Goal: Information Seeking & Learning: Compare options

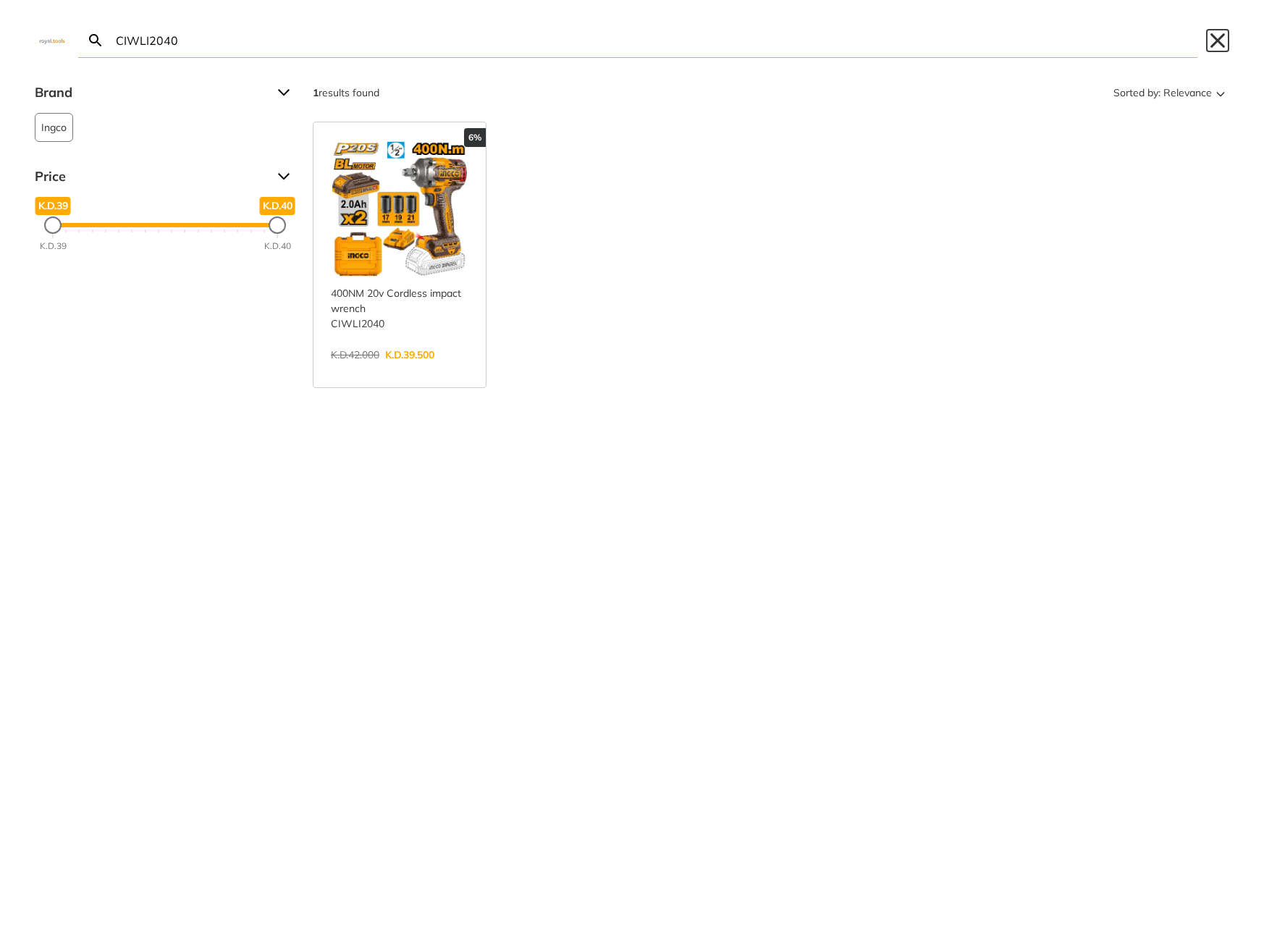
click at [1219, 38] on button "Close" at bounding box center [1217, 40] width 23 height 23
click at [1217, 31] on button "Close" at bounding box center [1217, 40] width 23 height 23
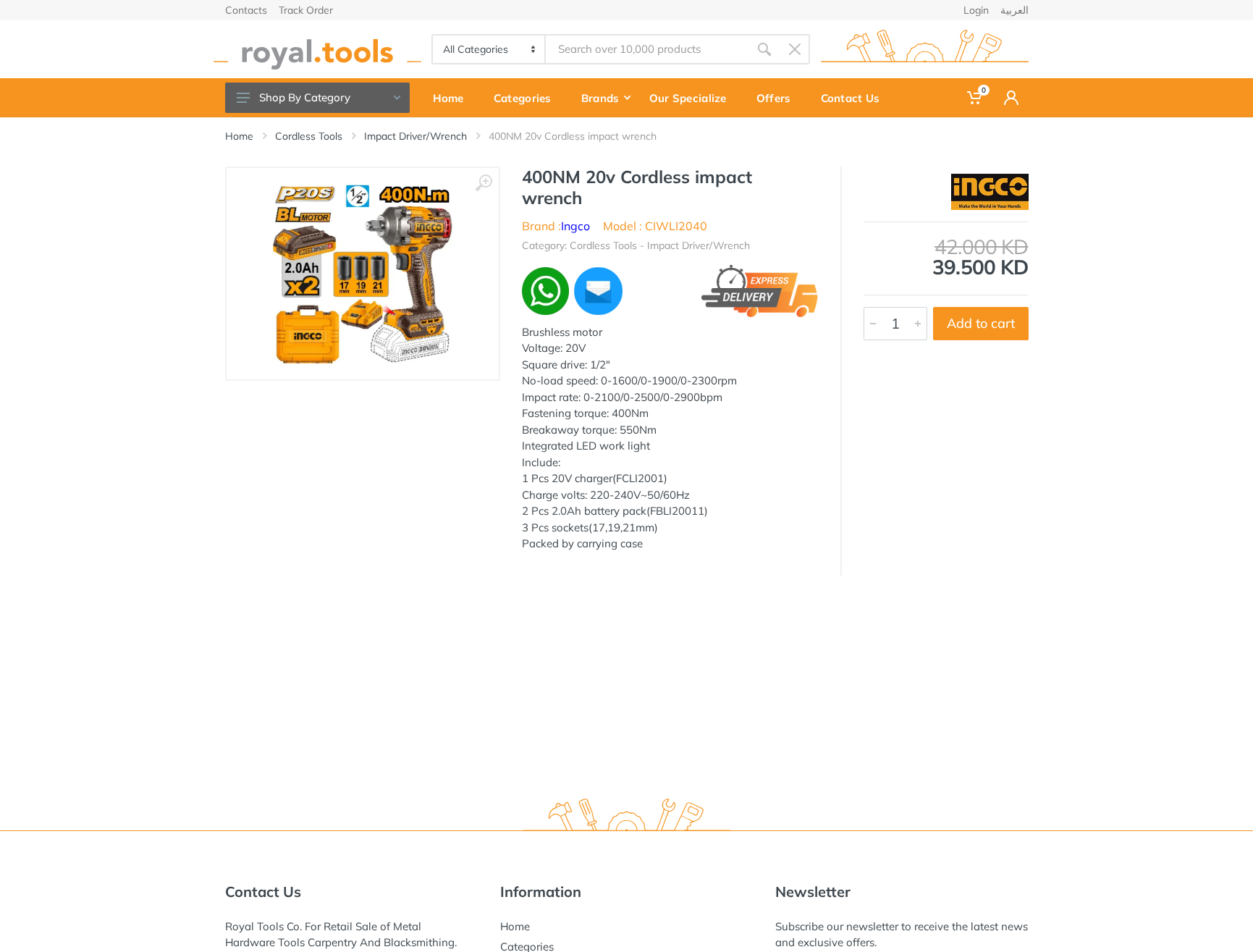
click at [547, 174] on h1 "400NM 20v Cordless impact wrench" at bounding box center [670, 187] width 297 height 42
drag, startPoint x: 547, startPoint y: 174, endPoint x: 593, endPoint y: 193, distance: 49.8
click at [593, 193] on h1 "400NM 20v Cordless impact wrench" at bounding box center [670, 187] width 297 height 42
copy div "400NM 20v Cordless impact wrench"
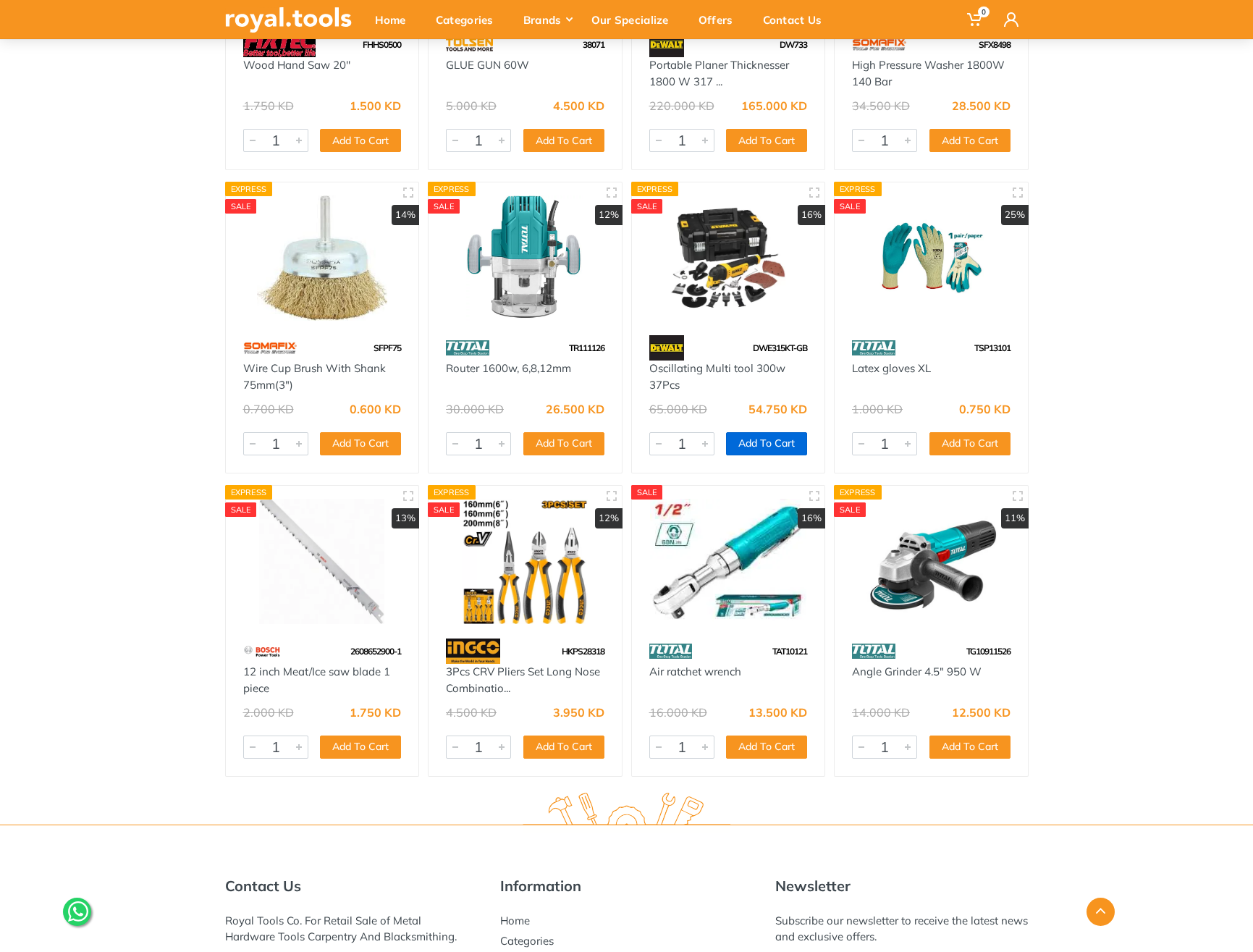
scroll to position [38103, 0]
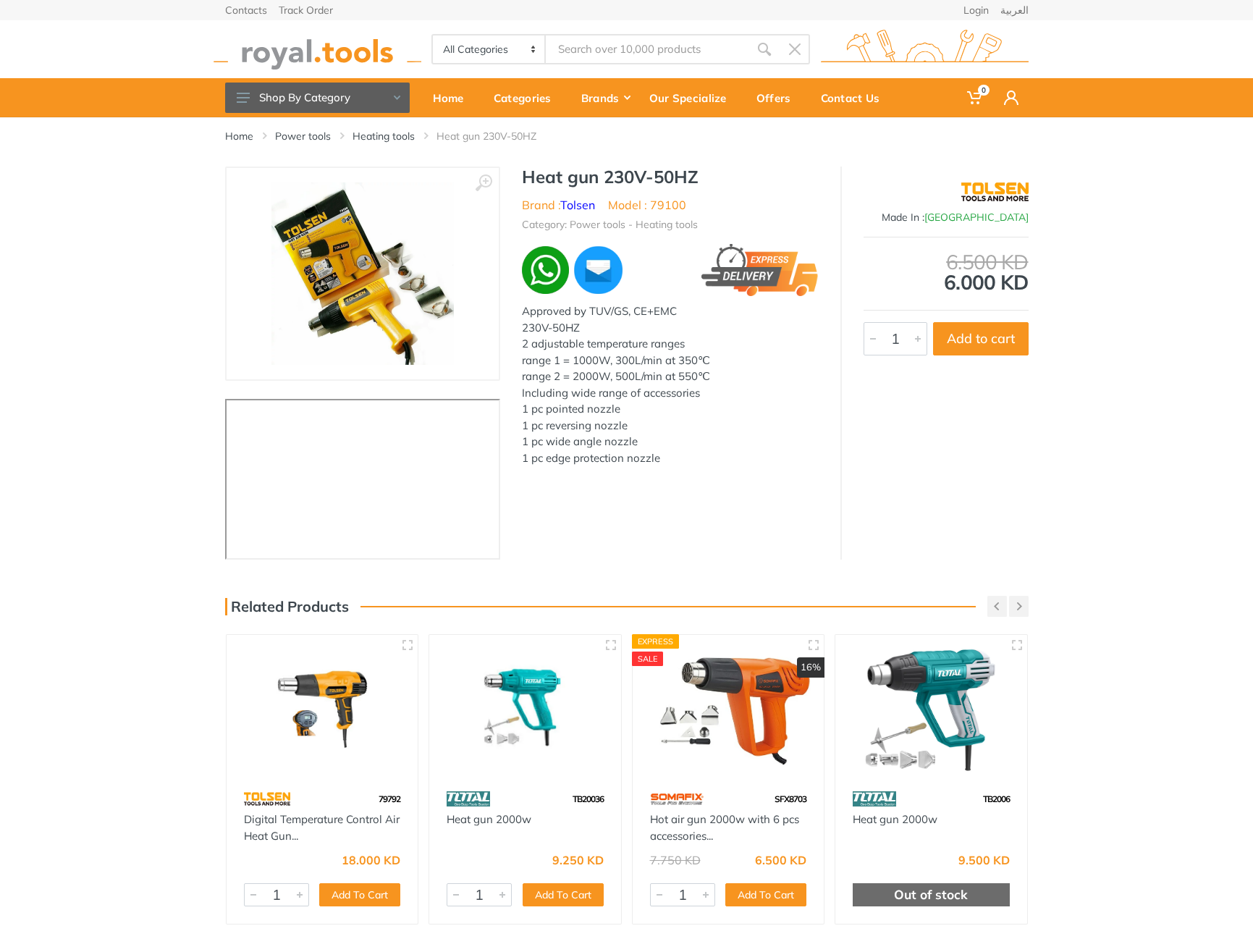
click at [538, 173] on h1 "Heat gun 230V-50HZ" at bounding box center [670, 177] width 297 height 21
drag, startPoint x: 538, startPoint y: 173, endPoint x: 680, endPoint y: 170, distance: 142.0
click at [680, 170] on h1 "Heat gun 230V-50HZ" at bounding box center [670, 177] width 297 height 21
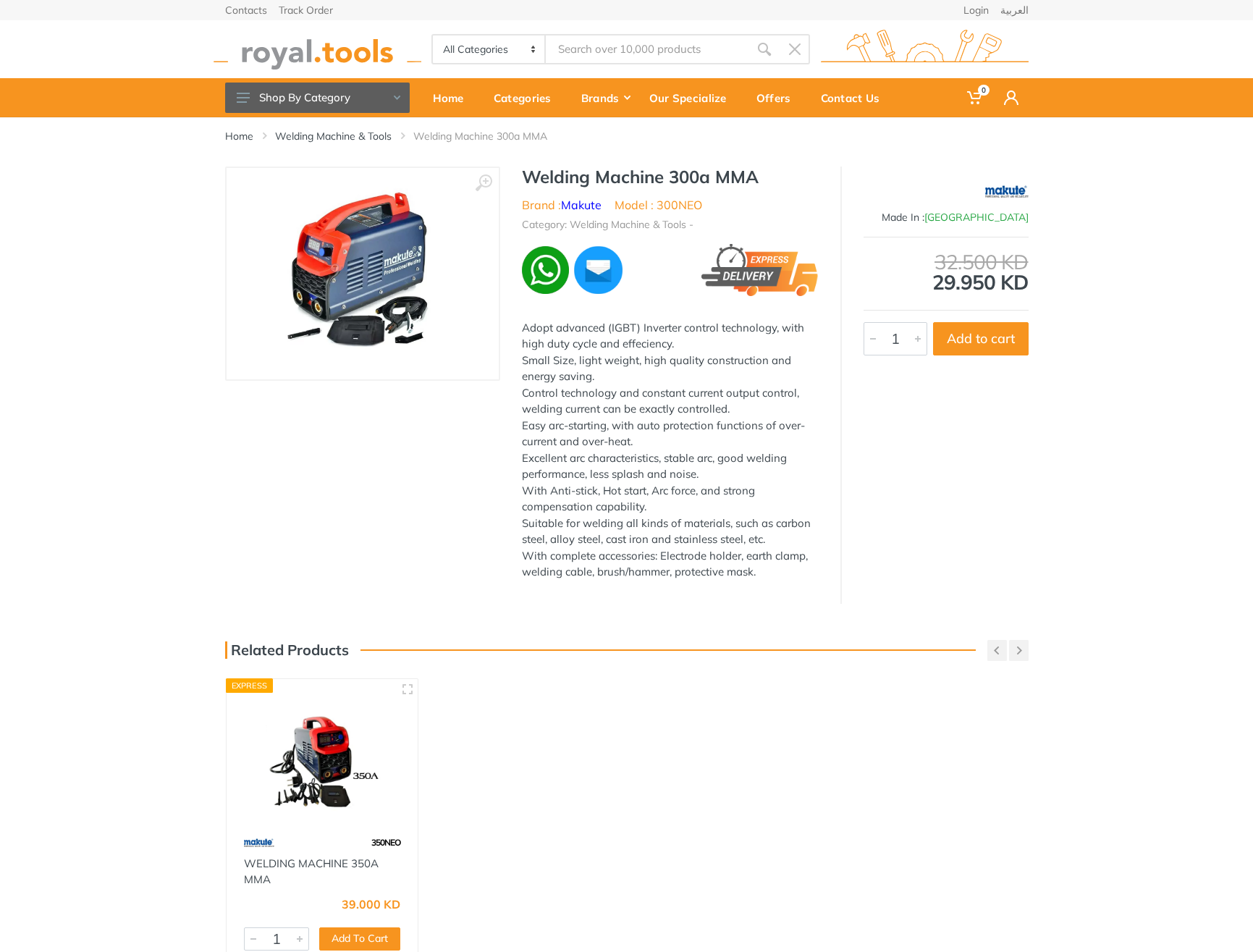
click at [572, 172] on h1 "Welding Machine 300a MMA" at bounding box center [670, 177] width 297 height 21
drag, startPoint x: 572, startPoint y: 172, endPoint x: 763, endPoint y: 179, distance: 191.1
click at [763, 179] on h1 "Welding Machine 300a MMA" at bounding box center [670, 177] width 297 height 21
copy div "Welding Machine 300a MMA"
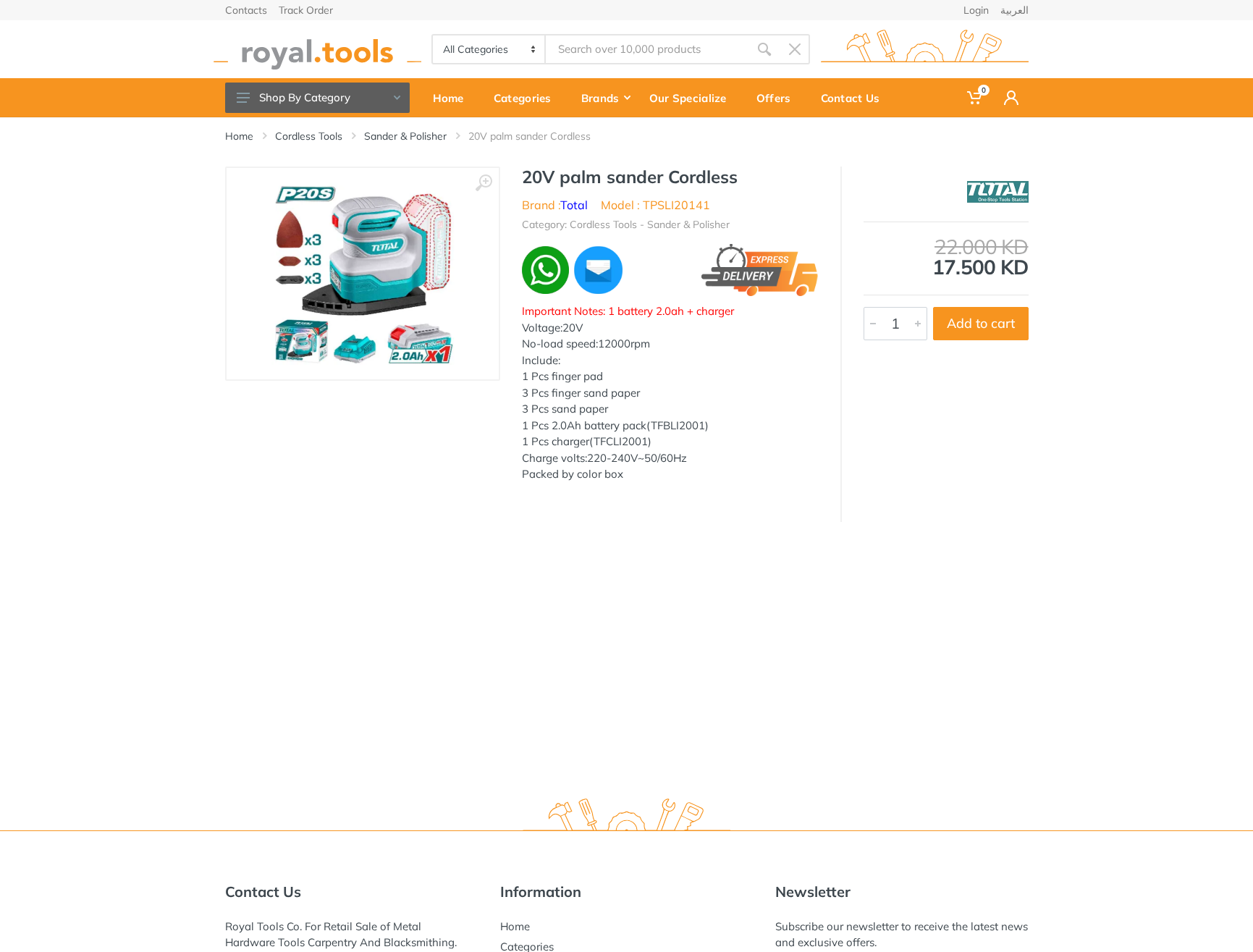
click at [543, 173] on h1 "20V palm sander Cordless" at bounding box center [670, 177] width 297 height 21
drag, startPoint x: 543, startPoint y: 173, endPoint x: 722, endPoint y: 180, distance: 179.1
click at [722, 180] on h1 "20V palm sander Cordless" at bounding box center [670, 177] width 297 height 21
copy h1 "20V palm sander Cordless"
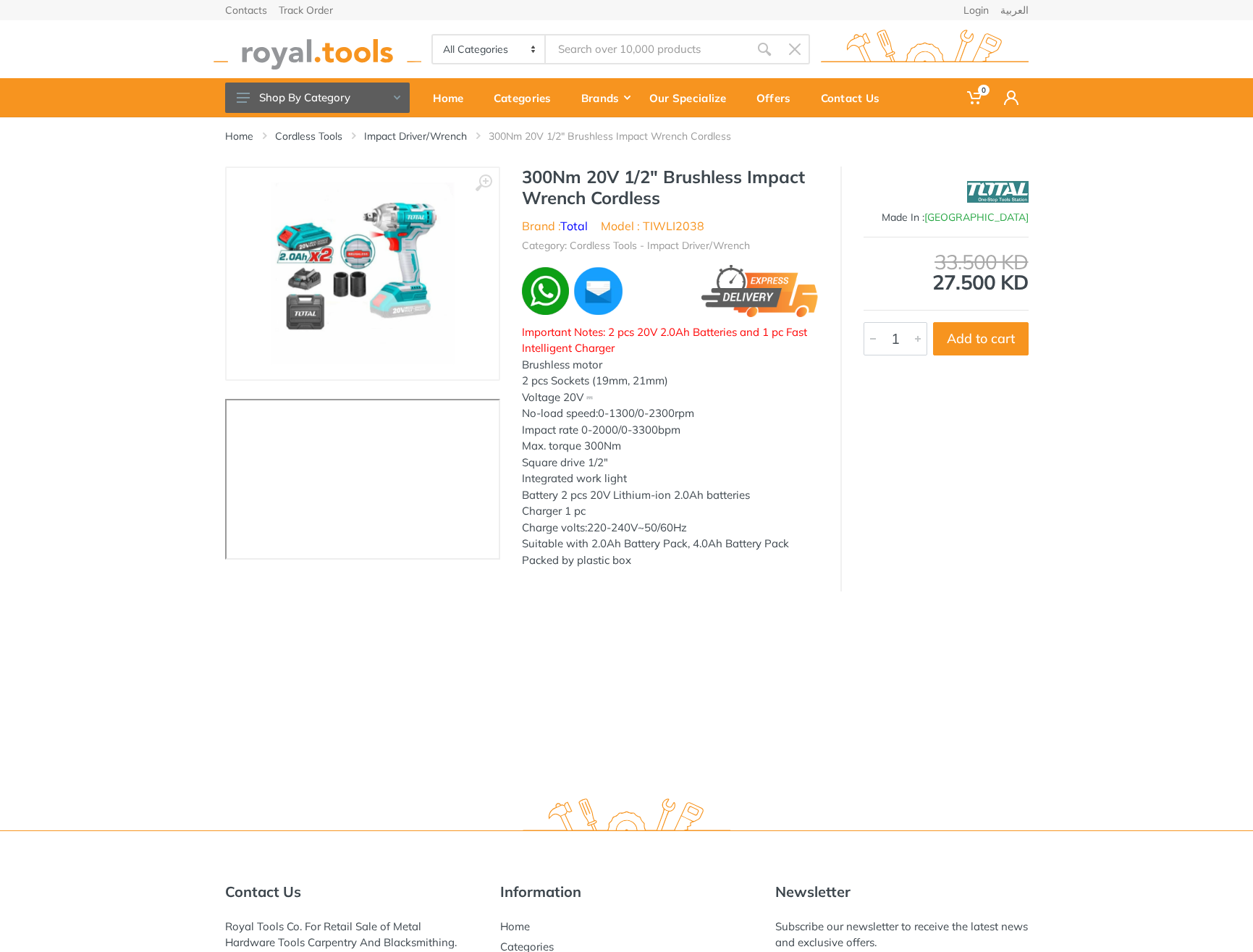
click at [551, 171] on h1 "300Nm 20V 1/2" Brushless Impact Wrench Cordless" at bounding box center [670, 187] width 297 height 42
drag, startPoint x: 551, startPoint y: 171, endPoint x: 673, endPoint y: 202, distance: 125.9
click at [673, 202] on h1 "300Nm 20V 1/2" Brushless Impact Wrench Cordless" at bounding box center [670, 187] width 297 height 42
copy div "300Nm 20V 1/2" Brushless Impact Wrench Cordless"
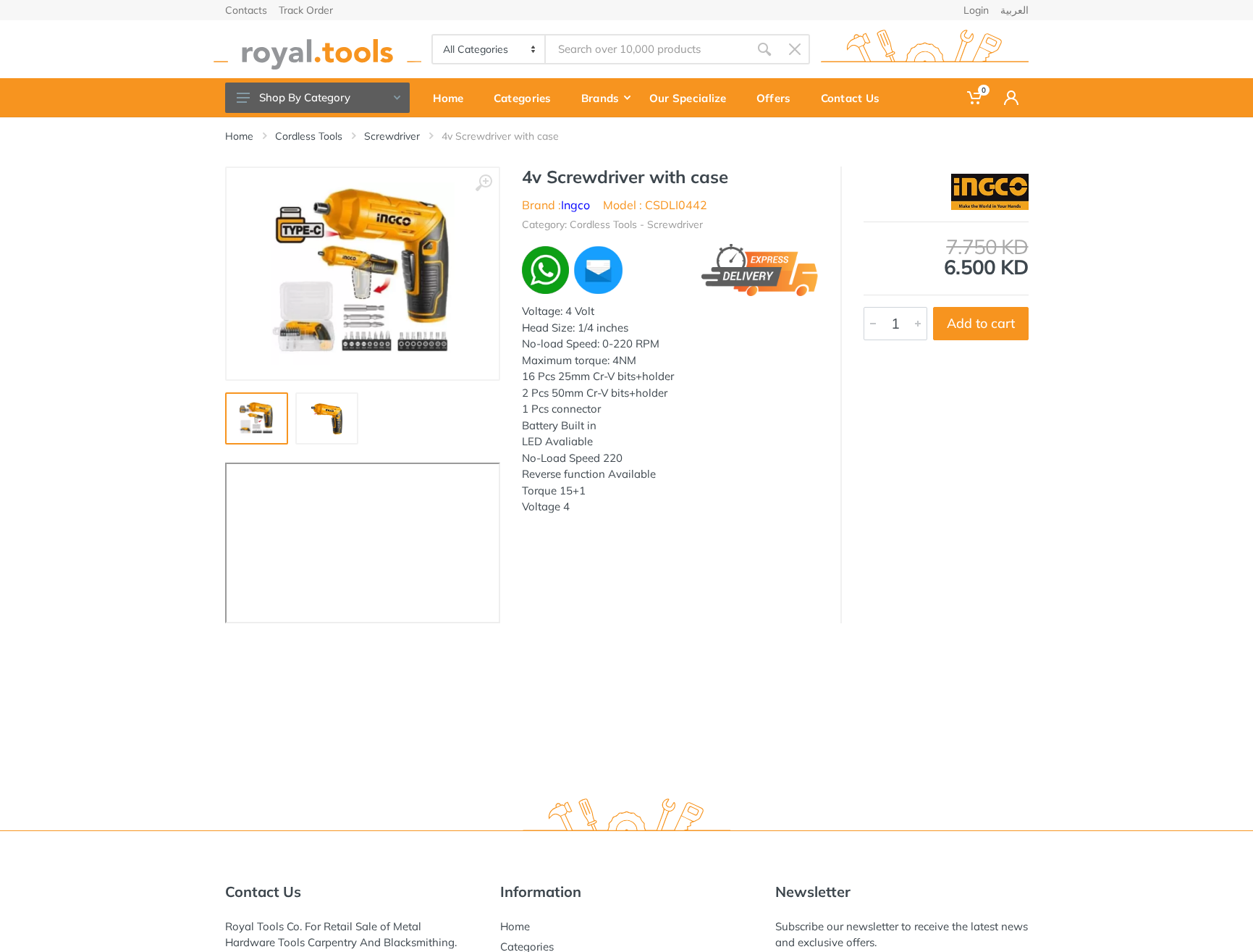
drag, startPoint x: 518, startPoint y: 165, endPoint x: 730, endPoint y: 179, distance: 212.5
click at [729, 179] on div "4v Screwdriver with case Brand : Ingco Model : CSDLI0442 Category: Cordless Too…" at bounding box center [670, 344] width 340 height 357
drag, startPoint x: 731, startPoint y: 179, endPoint x: 523, endPoint y: 176, distance: 208.0
click at [523, 176] on h1 "4v Screwdriver with case" at bounding box center [670, 177] width 297 height 21
copy h1 "4v Screwdriver with case"
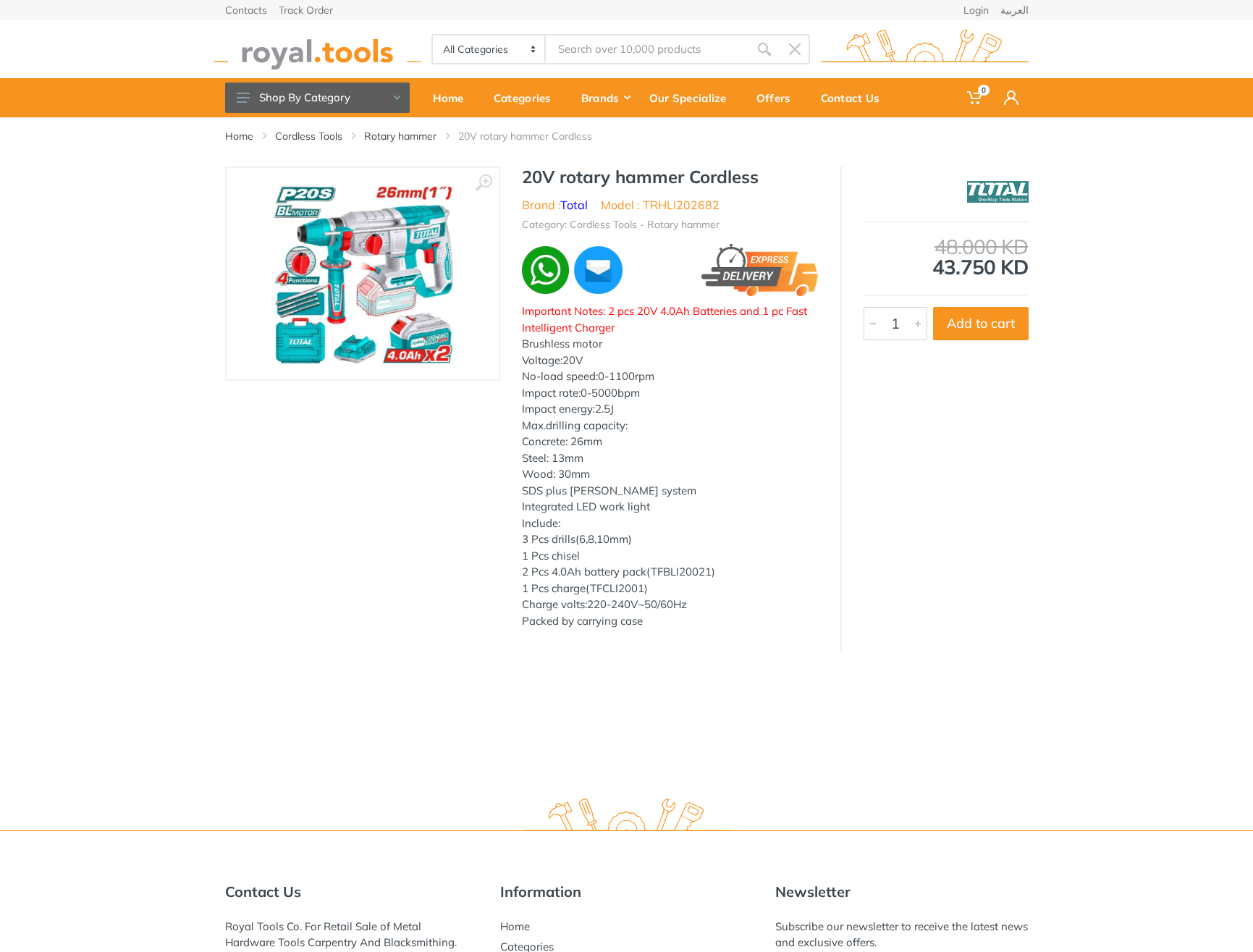
click at [548, 164] on div "Home Cordless Tools Rotary hammer 20V rotary hammer Cordless" at bounding box center [627, 141] width 825 height 49
click at [543, 167] on h1 "20V rotary hammer Cordless" at bounding box center [670, 177] width 297 height 21
drag, startPoint x: 543, startPoint y: 167, endPoint x: 726, endPoint y: 180, distance: 183.5
click at [726, 180] on h1 "20V rotary hammer Cordless" at bounding box center [670, 177] width 297 height 21
copy h1 "20V rotary hammer Cordless"
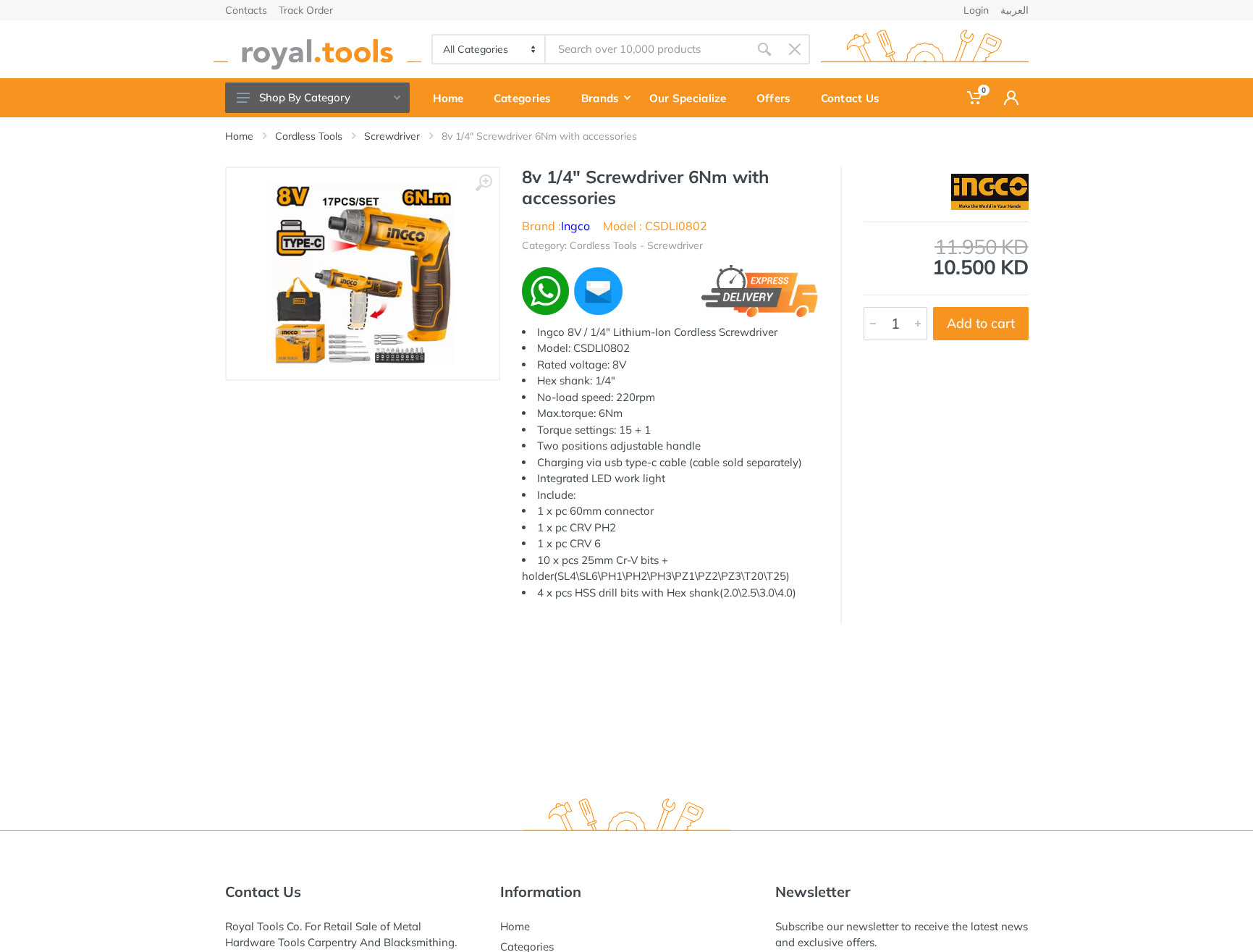
click at [529, 178] on h1 "8v 1/4" Screwdriver 6Nm with accessories" at bounding box center [670, 187] width 297 height 42
drag, startPoint x: 529, startPoint y: 178, endPoint x: 646, endPoint y: 202, distance: 119.4
click at [646, 202] on h1 "8v 1/4" Screwdriver 6Nm with accessories" at bounding box center [670, 187] width 297 height 42
copy div "8v 1/4" Screwdriver 6Nm with accessories"
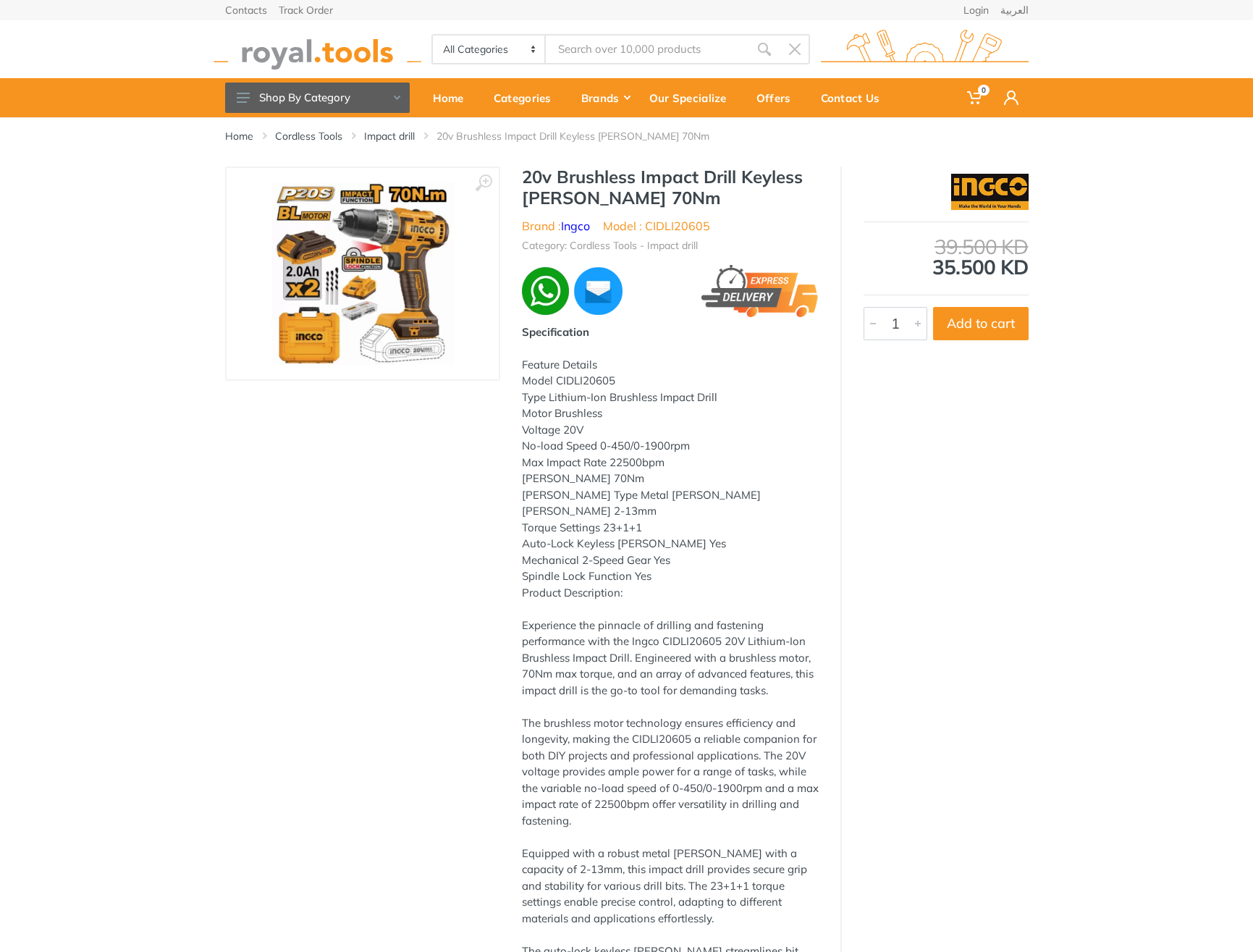
click at [547, 181] on h1 "20v Brushless Impact Drill Keyless [PERSON_NAME] 70Nm" at bounding box center [670, 187] width 297 height 42
drag, startPoint x: 547, startPoint y: 181, endPoint x: 580, endPoint y: 197, distance: 36.7
click at [580, 197] on h1 "20v Brushless Impact Drill Keyless Chuck 70Nm" at bounding box center [670, 187] width 297 height 42
click at [536, 181] on h1 "20v Brushless Impact Drill Keyless Chuck 70Nm" at bounding box center [670, 187] width 297 height 42
drag, startPoint x: 536, startPoint y: 181, endPoint x: 621, endPoint y: 201, distance: 87.3
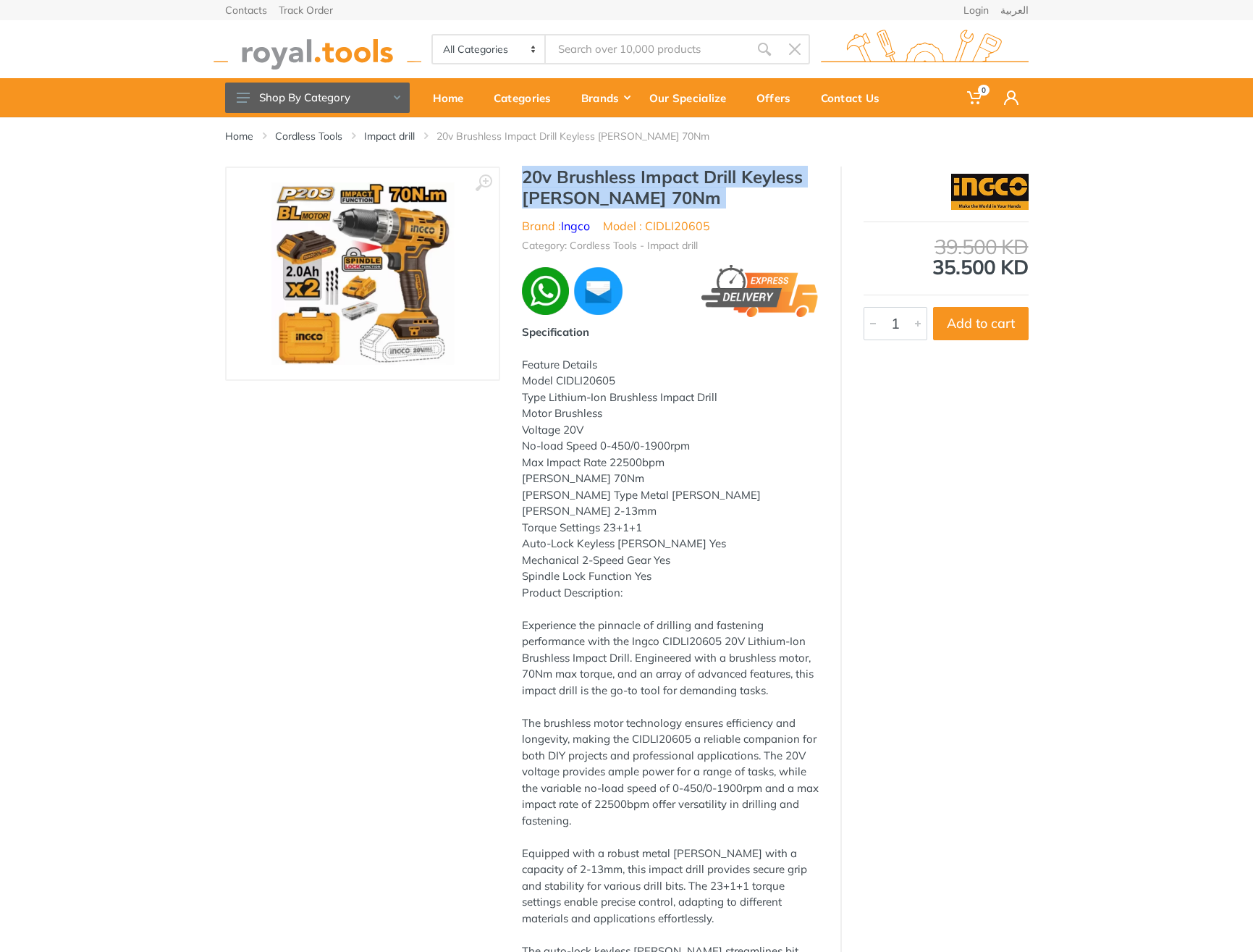
click at [621, 201] on h1 "20v Brushless Impact Drill Keyless Chuck 70Nm" at bounding box center [670, 187] width 297 height 42
copy div "20v Brushless Impact Drill Keyless Chuck 70Nm"
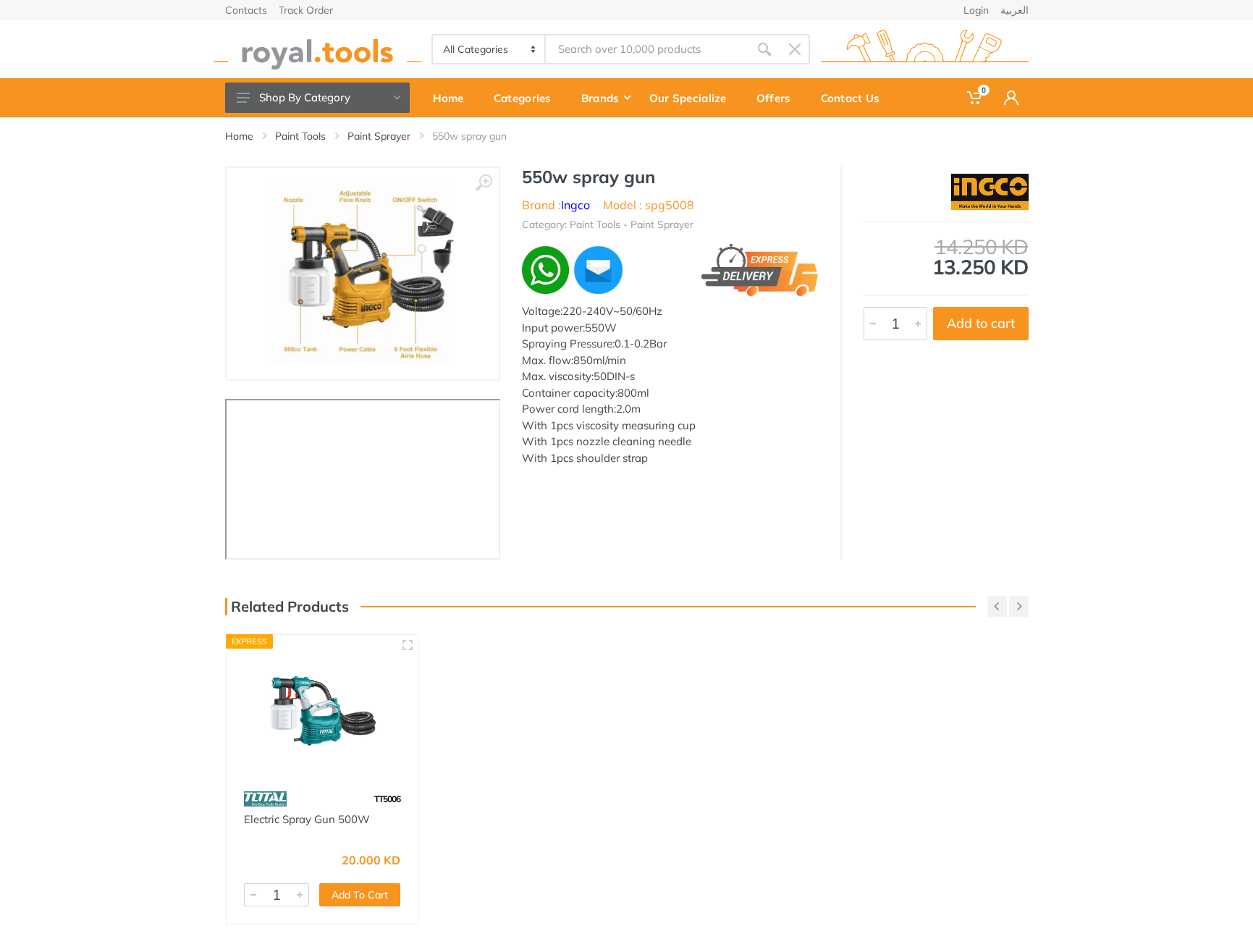
click at [551, 171] on h1 "550w spray gun" at bounding box center [670, 177] width 297 height 21
drag, startPoint x: 551, startPoint y: 171, endPoint x: 633, endPoint y: 175, distance: 82.1
click at [633, 175] on h1 "550w spray gun" at bounding box center [670, 177] width 297 height 21
copy h1 "550w spray gun"
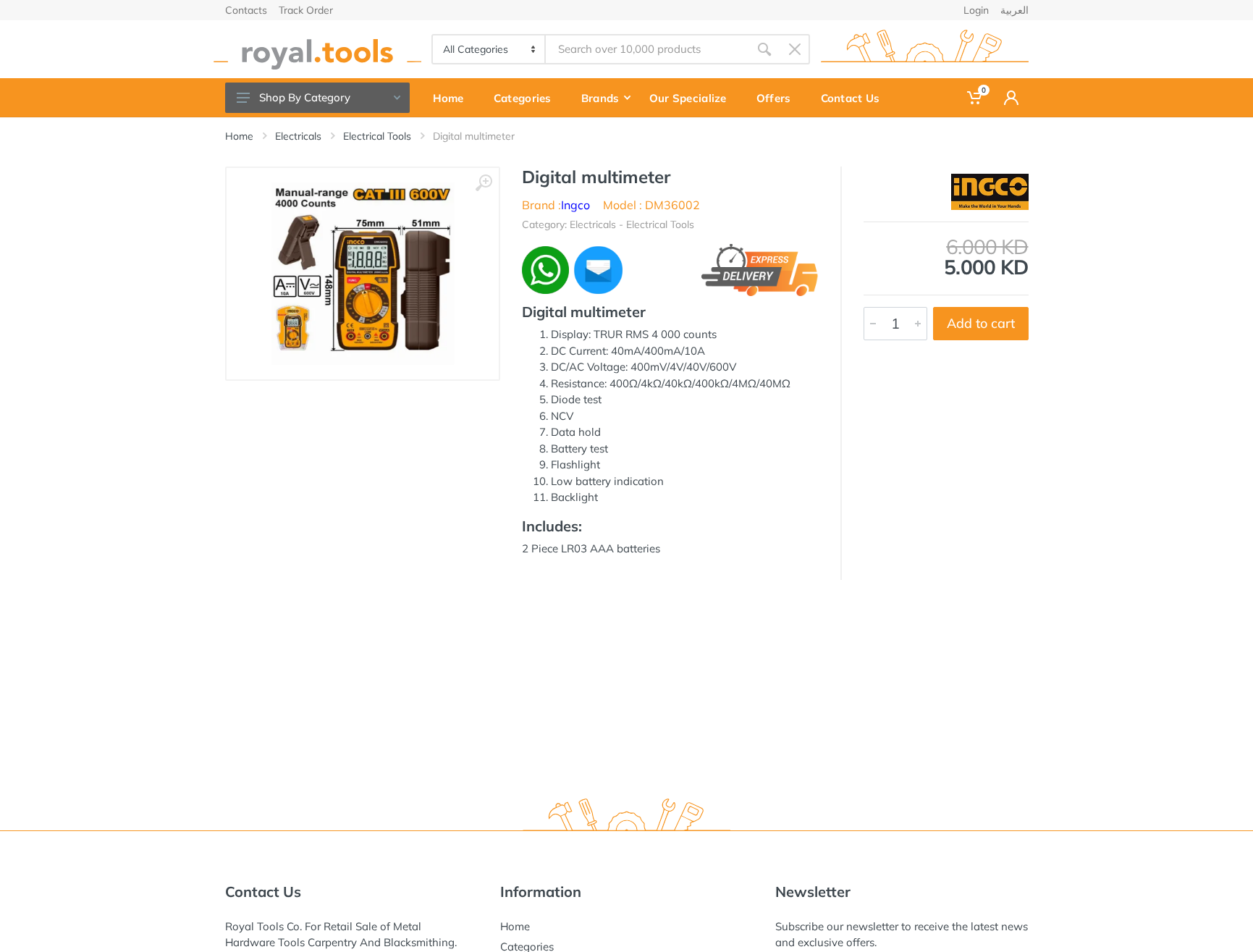
click at [552, 167] on h1 "Digital multimeter" at bounding box center [670, 177] width 297 height 21
drag, startPoint x: 552, startPoint y: 167, endPoint x: 650, endPoint y: 173, distance: 98.2
click at [650, 173] on h1 "Digital multimeter" at bounding box center [670, 177] width 297 height 21
copy h1 "Digital multimeter"
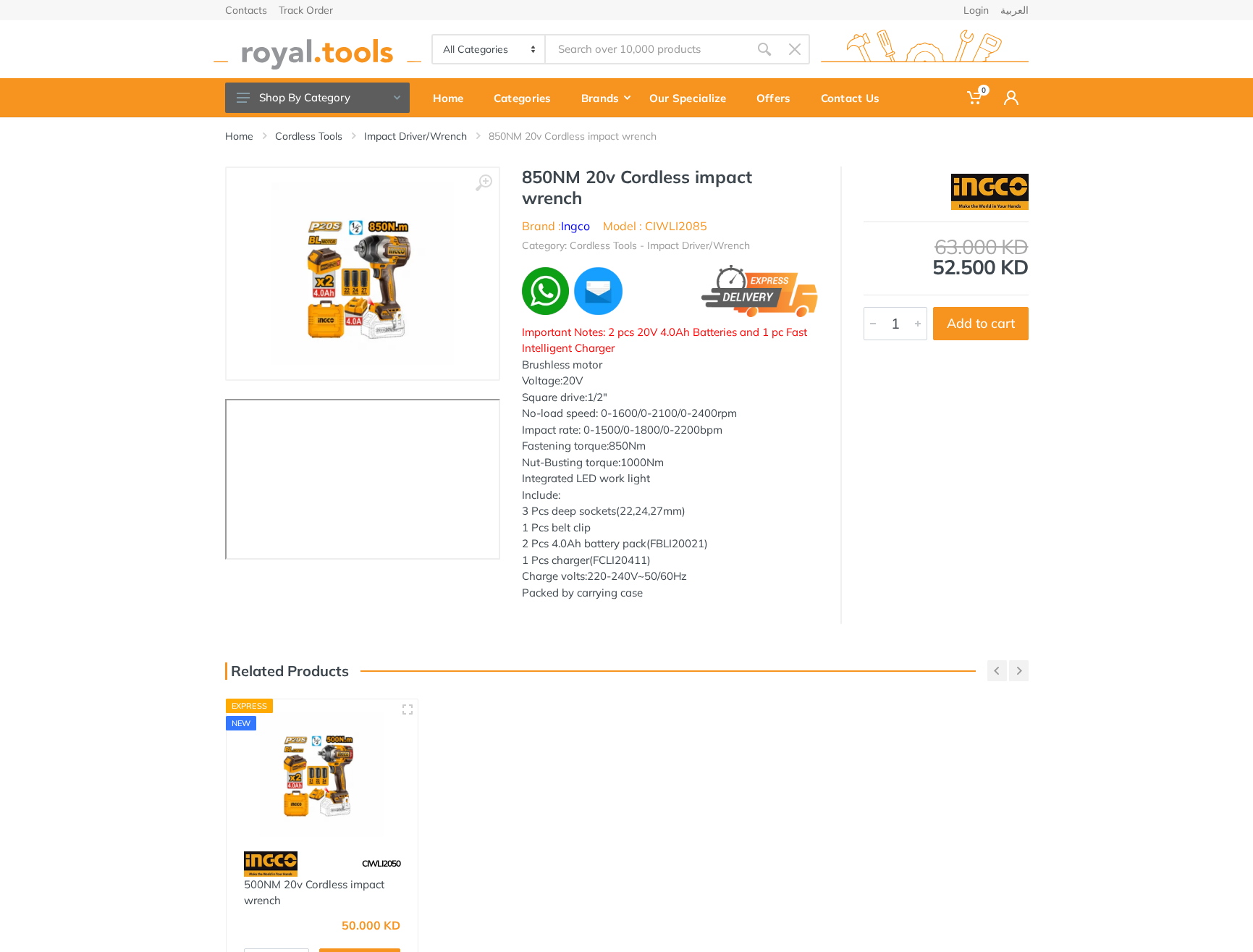
click at [545, 166] on h1 "850NM 20v Cordless impact wrench" at bounding box center [670, 187] width 297 height 42
drag, startPoint x: 545, startPoint y: 165, endPoint x: 606, endPoint y: 194, distance: 67.5
click at [606, 194] on h1 "850NM 20v Cordless impact wrench" at bounding box center [670, 187] width 297 height 42
copy div "850NM 20v Cordless impact wrench"
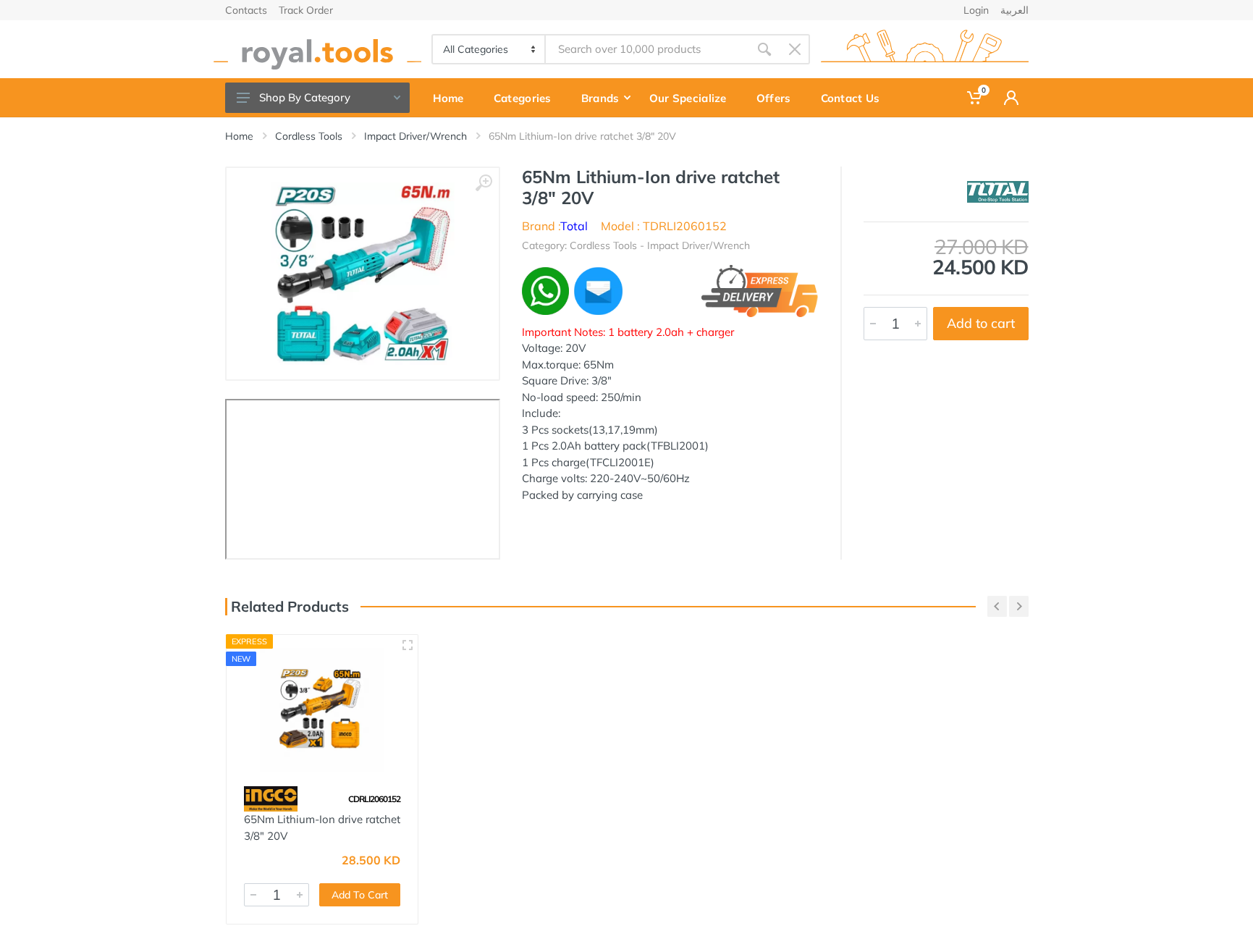
click at [542, 176] on h1 "65Nm Lithium-Ion drive ratchet 3/8" 20V" at bounding box center [670, 187] width 297 height 42
drag, startPoint x: 542, startPoint y: 176, endPoint x: 603, endPoint y: 193, distance: 63.3
click at [603, 193] on h1 "65Nm Lithium-Ion drive ratchet 3/8" 20V" at bounding box center [670, 187] width 297 height 42
copy div "65Nm Lithium-Ion drive ratchet 3/8" 20V"
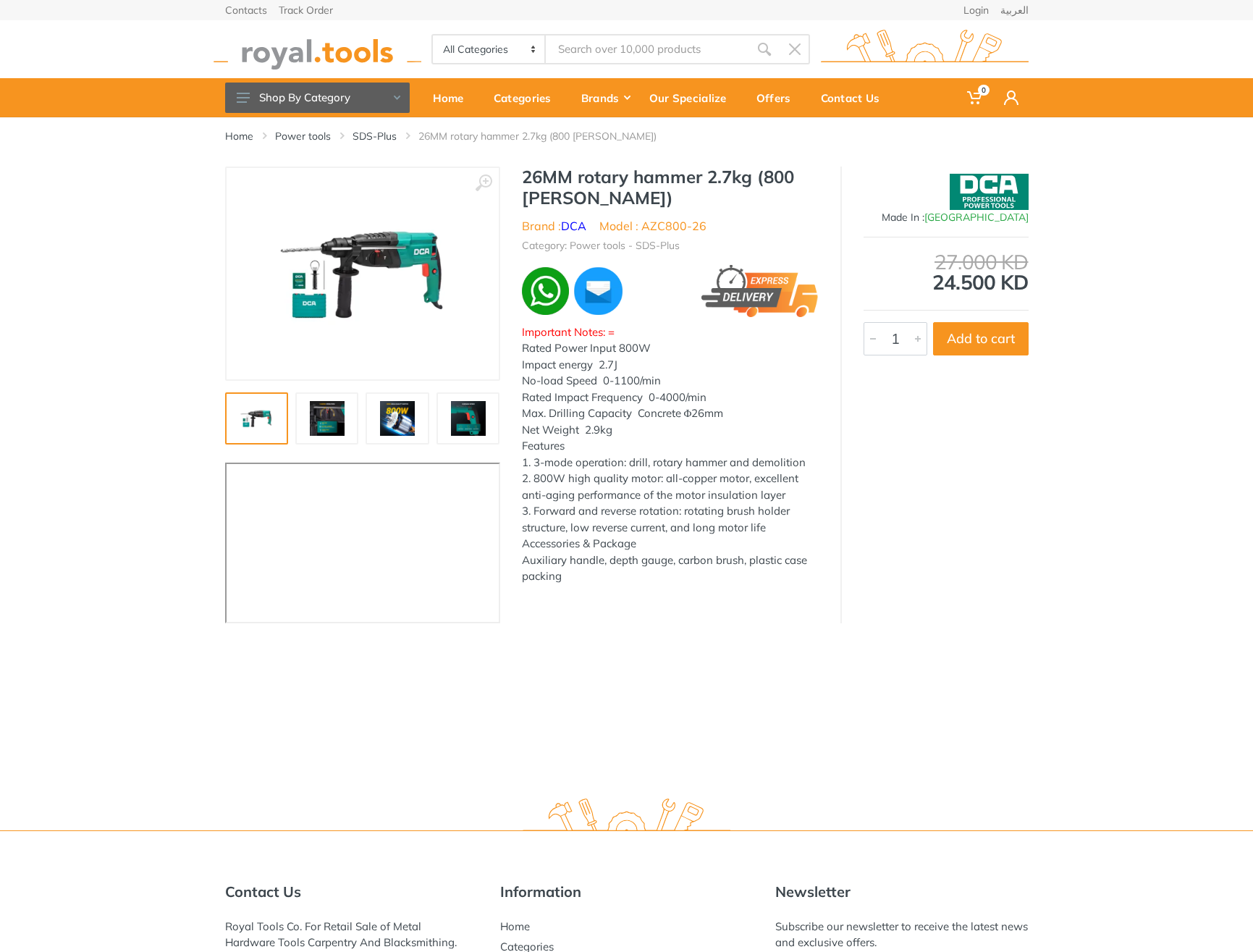
click at [531, 166] on h1 "26MM rotary hammer 2.7kg (800 watts)" at bounding box center [670, 187] width 297 height 42
drag, startPoint x: 531, startPoint y: 166, endPoint x: 578, endPoint y: 194, distance: 54.7
click at [578, 194] on h1 "26MM rotary hammer 2.7kg (800 watts)" at bounding box center [670, 187] width 297 height 42
copy div "26MM rotary hammer 2.7kg (800 watts)"
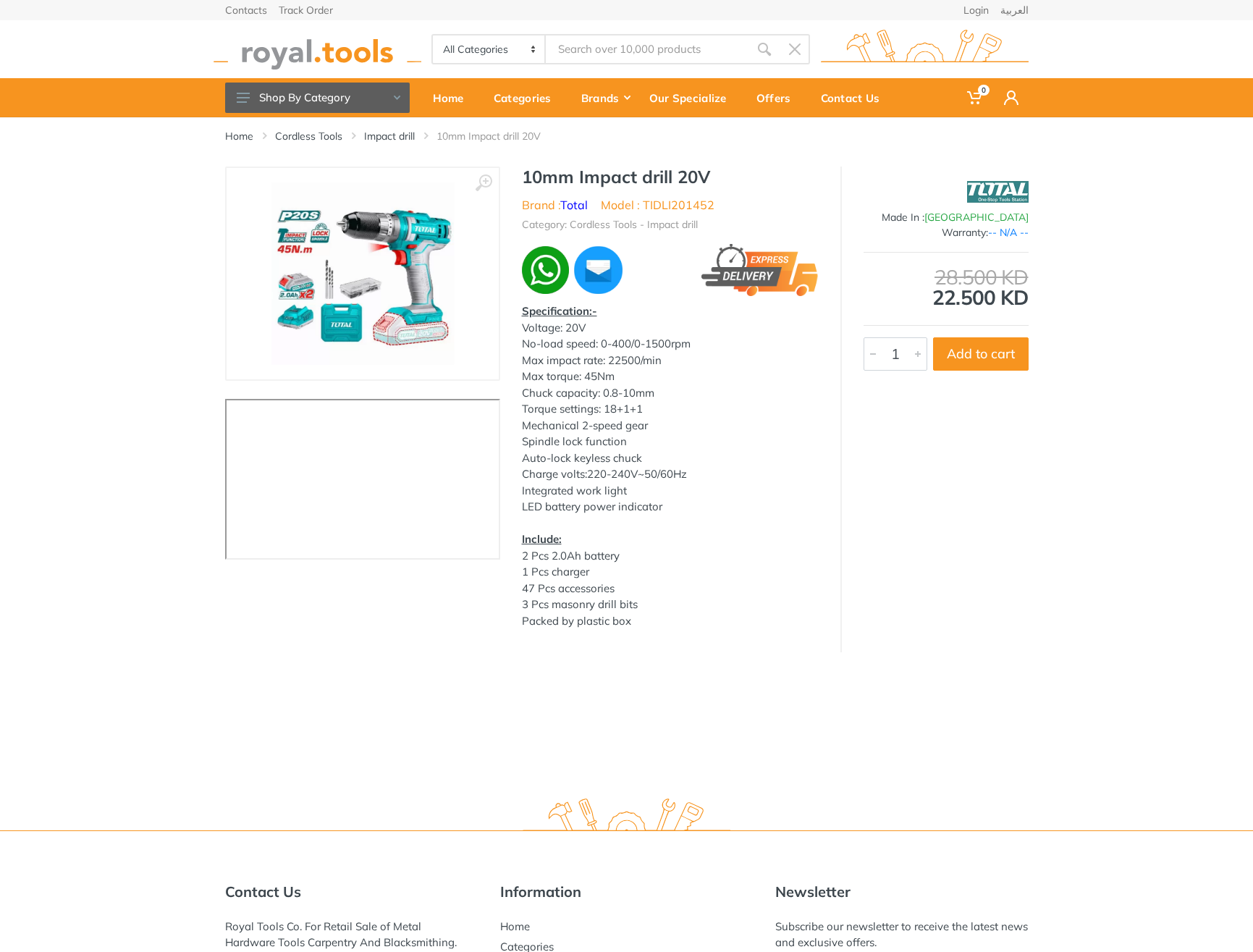
click at [547, 166] on h1 "10mm Impact drill 20V" at bounding box center [670, 177] width 297 height 21
drag, startPoint x: 547, startPoint y: 166, endPoint x: 733, endPoint y: 173, distance: 186.1
click at [733, 173] on h1 "10mm Impact drill 20V" at bounding box center [670, 177] width 297 height 21
copy div "10mm Impact drill 20V"
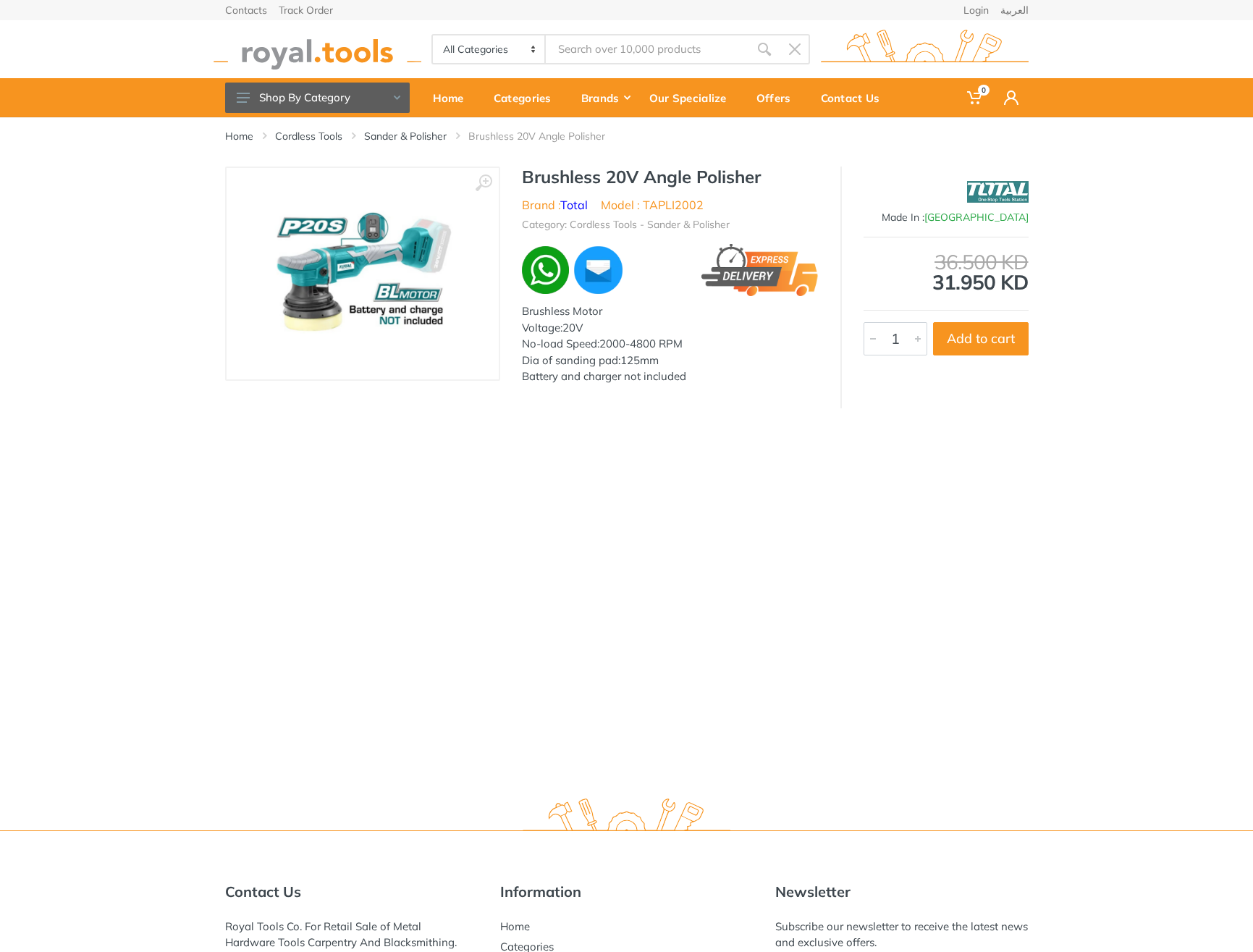
click at [564, 181] on h1 "Brushless 20V Angle Polisher" at bounding box center [670, 177] width 297 height 21
drag, startPoint x: 564, startPoint y: 181, endPoint x: 767, endPoint y: 175, distance: 203.1
click at [767, 175] on h1 "Brushless 20V Angle Polisher" at bounding box center [670, 177] width 297 height 21
copy div "Brushless 20V Angle Polisher"
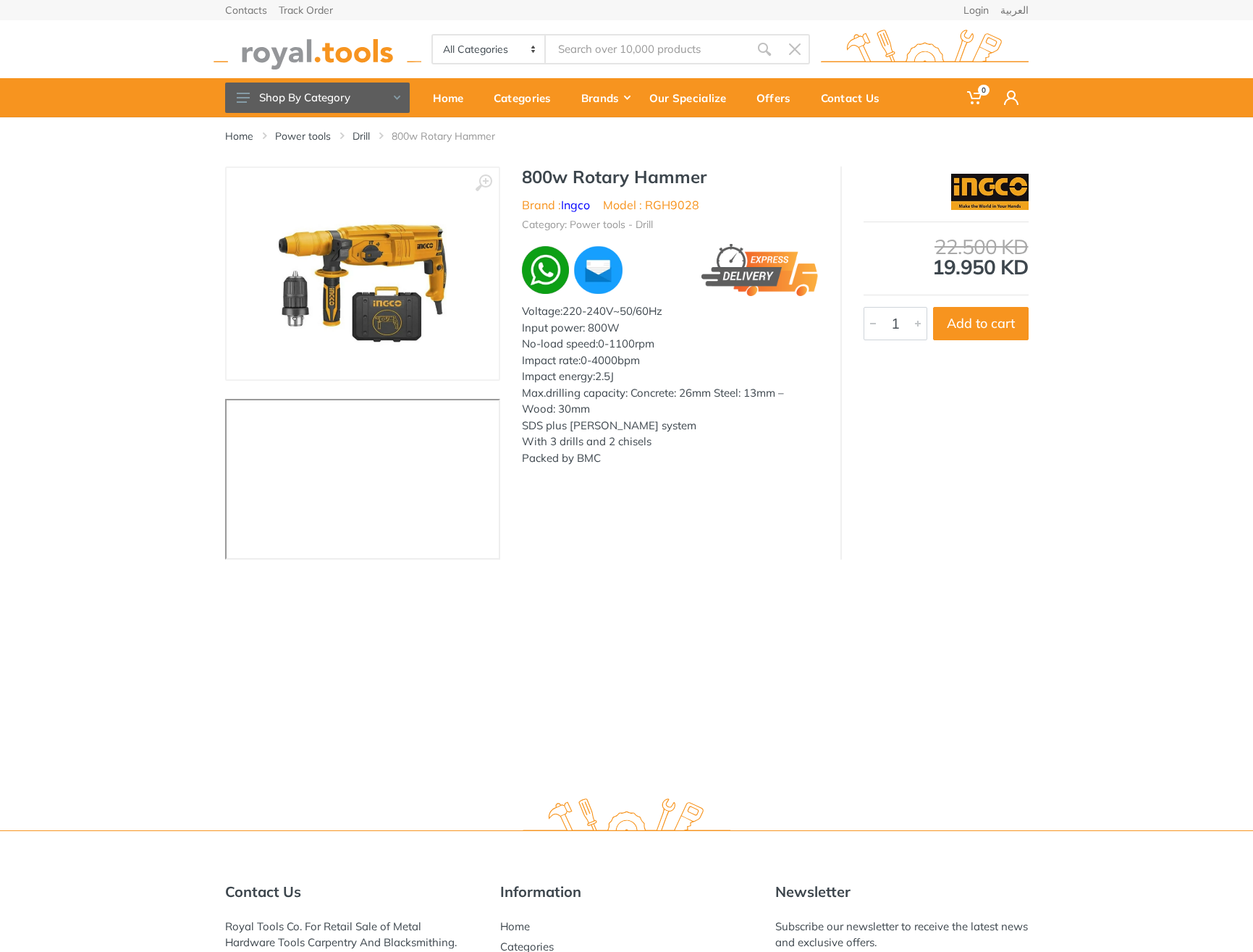
click at [547, 172] on h1 "800w Rotary Hammer" at bounding box center [670, 177] width 297 height 21
drag, startPoint x: 547, startPoint y: 172, endPoint x: 661, endPoint y: 177, distance: 114.1
click at [661, 177] on h1 "800w Rotary Hammer" at bounding box center [670, 177] width 297 height 21
copy h1 "800w Rotary Hammer"
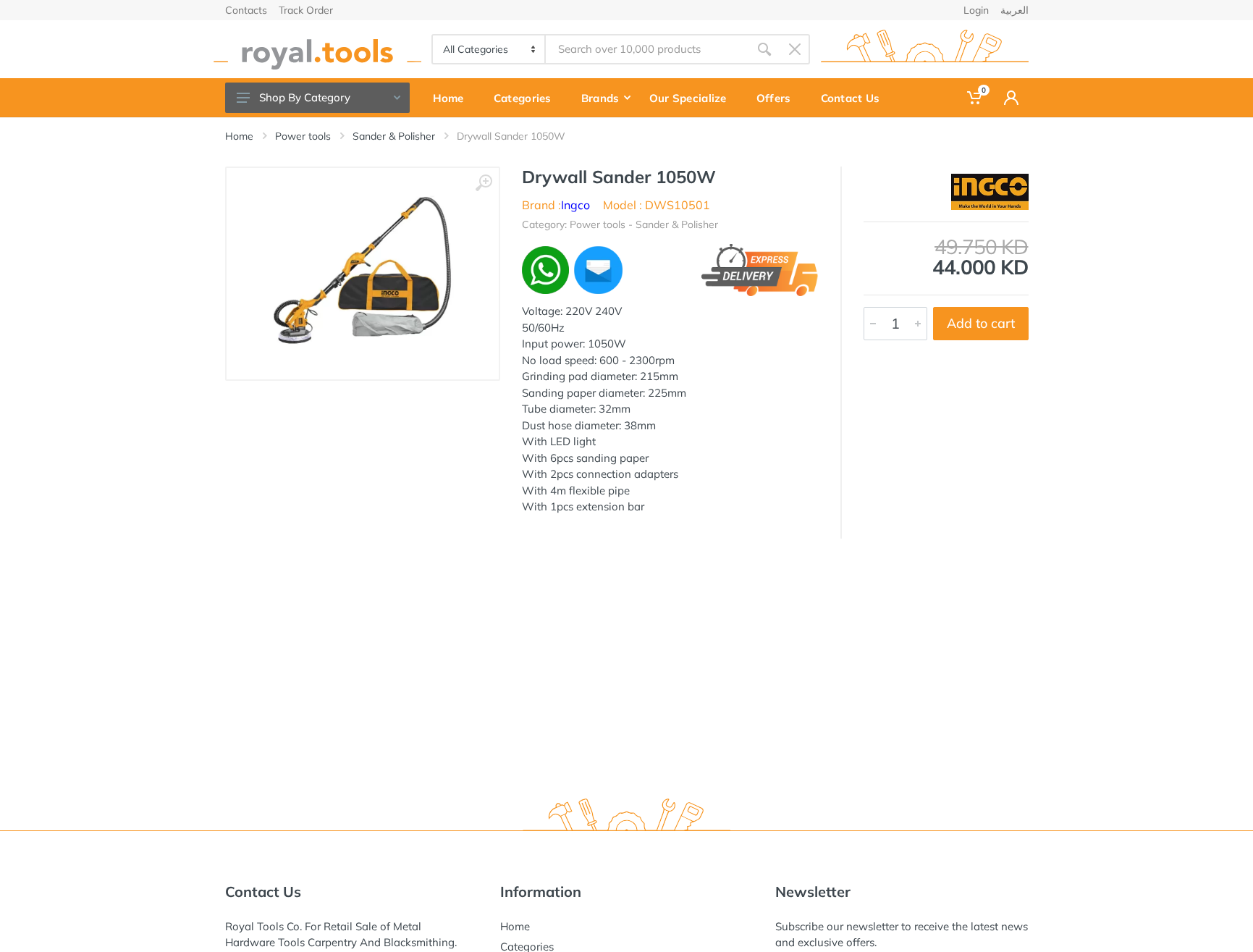
click at [548, 174] on h1 "Drywall Sander 1050W" at bounding box center [670, 177] width 297 height 21
drag, startPoint x: 548, startPoint y: 174, endPoint x: 680, endPoint y: 174, distance: 132.0
click at [680, 174] on h1 "Drywall Sander 1050W" at bounding box center [670, 177] width 297 height 21
copy h1 "Drywall Sander 1050W"
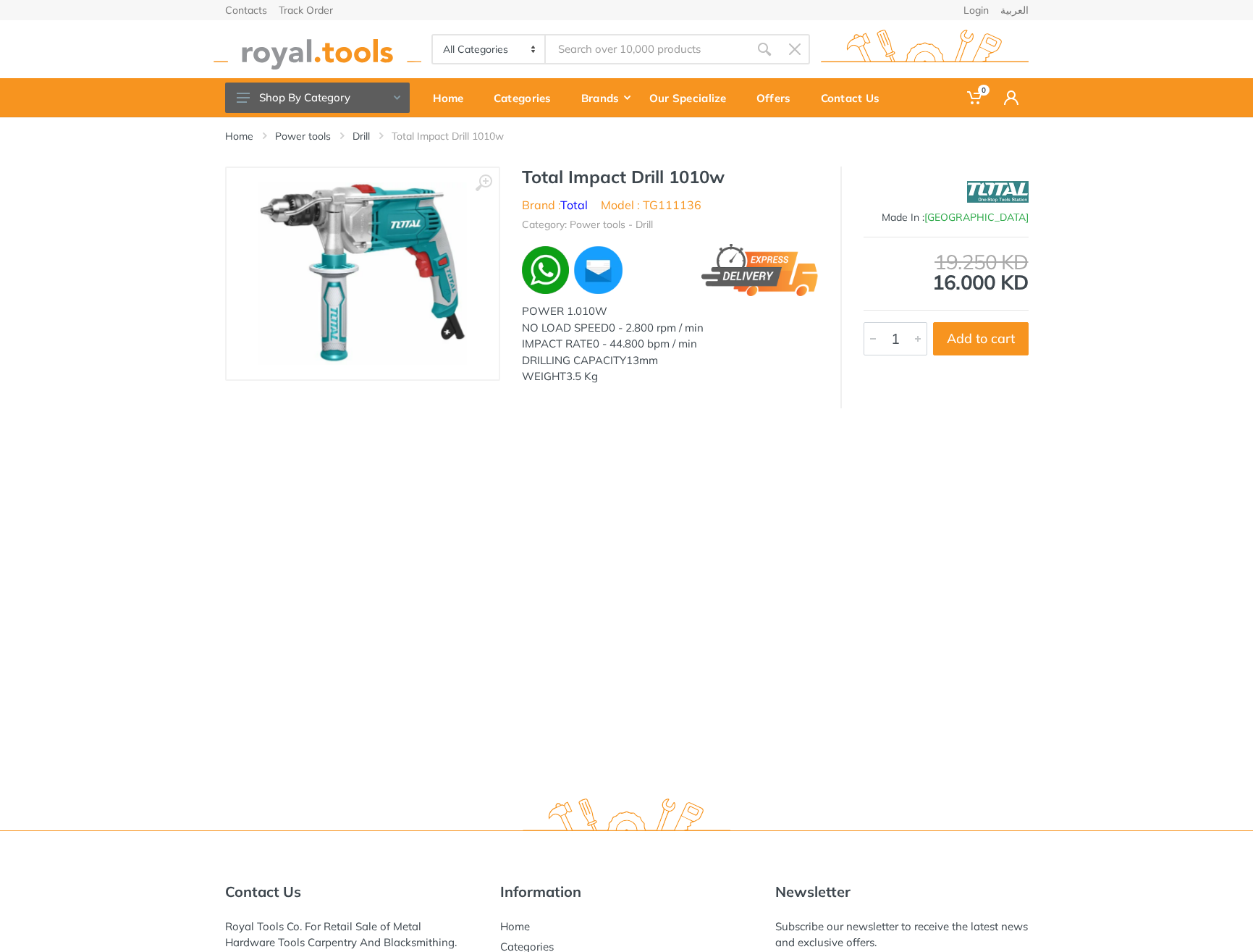
click at [537, 169] on h1 "Total Impact Drill 1010w" at bounding box center [670, 177] width 297 height 21
drag, startPoint x: 537, startPoint y: 169, endPoint x: 711, endPoint y: 185, distance: 174.7
click at [711, 185] on h1 "Total Impact Drill 1010w" at bounding box center [670, 177] width 297 height 21
copy h1 "Total Impact Drill 1010w"
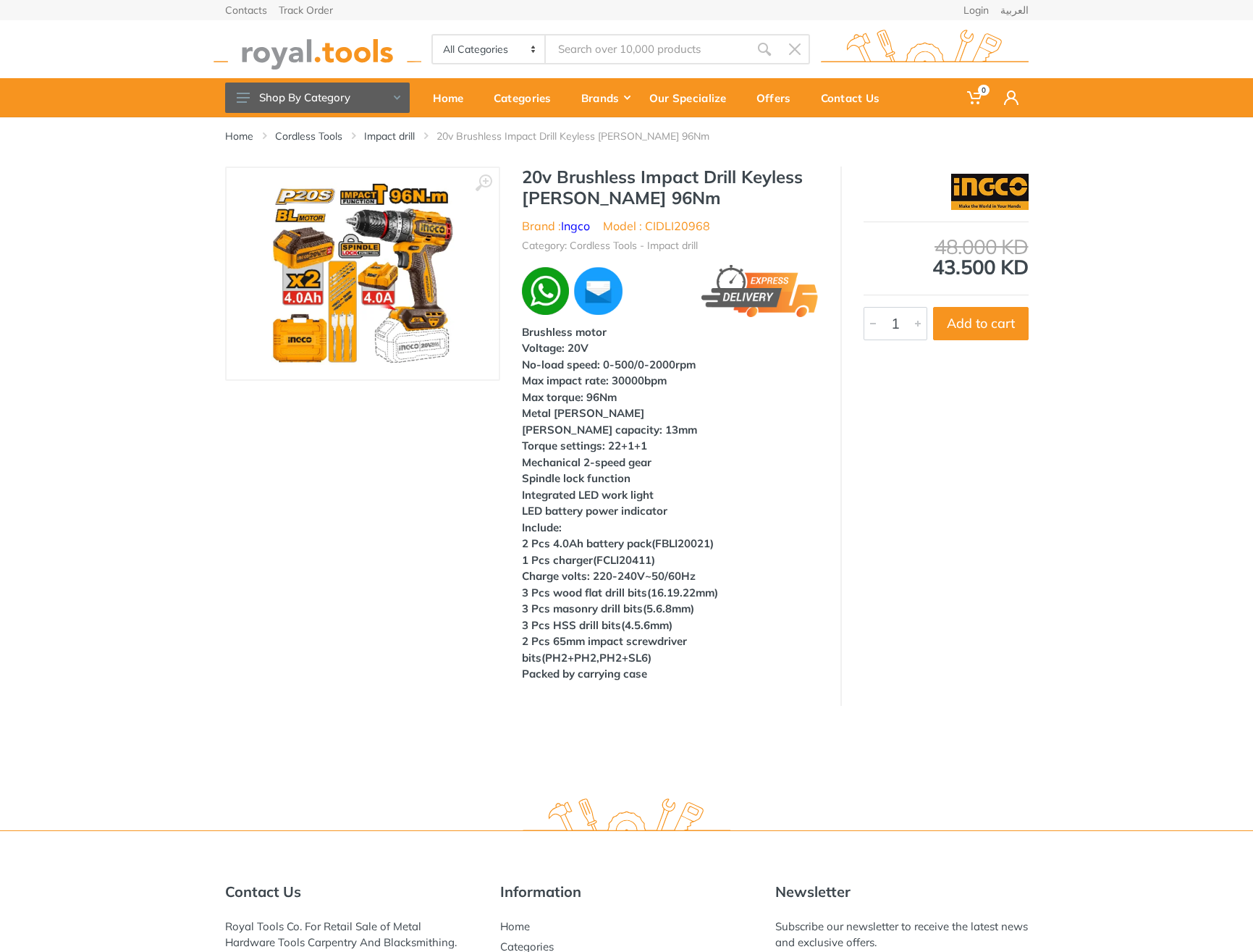
click at [526, 176] on h1 "20v Brushless Impact Drill Keyless [PERSON_NAME] 96Nm" at bounding box center [670, 187] width 297 height 42
drag, startPoint x: 526, startPoint y: 176, endPoint x: 620, endPoint y: 205, distance: 98.4
click at [620, 205] on h1 "20v Brushless Impact Drill Keyless [PERSON_NAME] 96Nm" at bounding box center [670, 187] width 297 height 42
copy div "20v Brushless Impact Drill Keyless Chuck 96Nm"
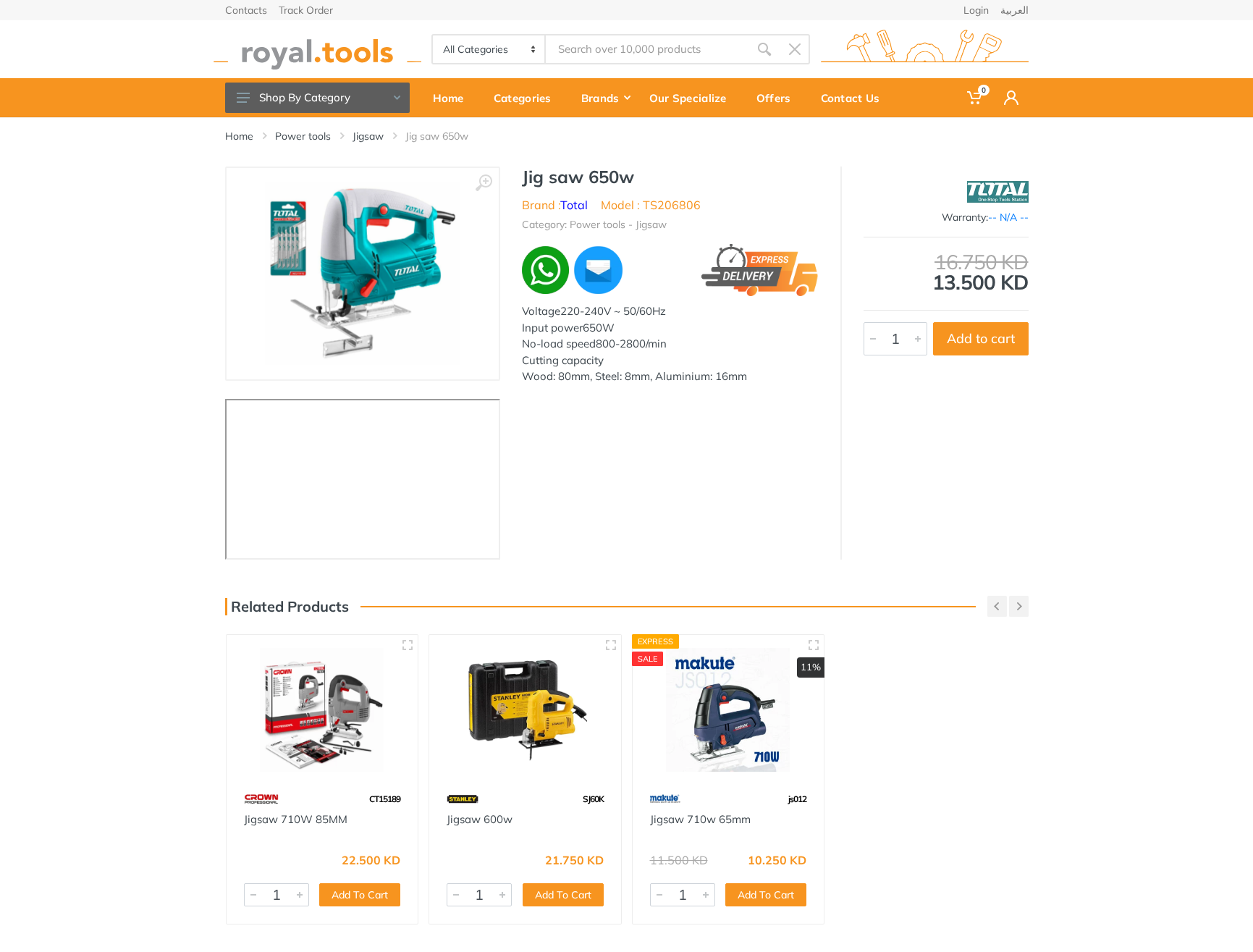
click at [533, 172] on h1 "Jig saw 650w" at bounding box center [670, 177] width 297 height 21
drag, startPoint x: 533, startPoint y: 172, endPoint x: 615, endPoint y: 173, distance: 82.0
click at [615, 173] on h1 "Jig saw 650w" at bounding box center [670, 177] width 297 height 21
copy h1 "Jig saw 650w"
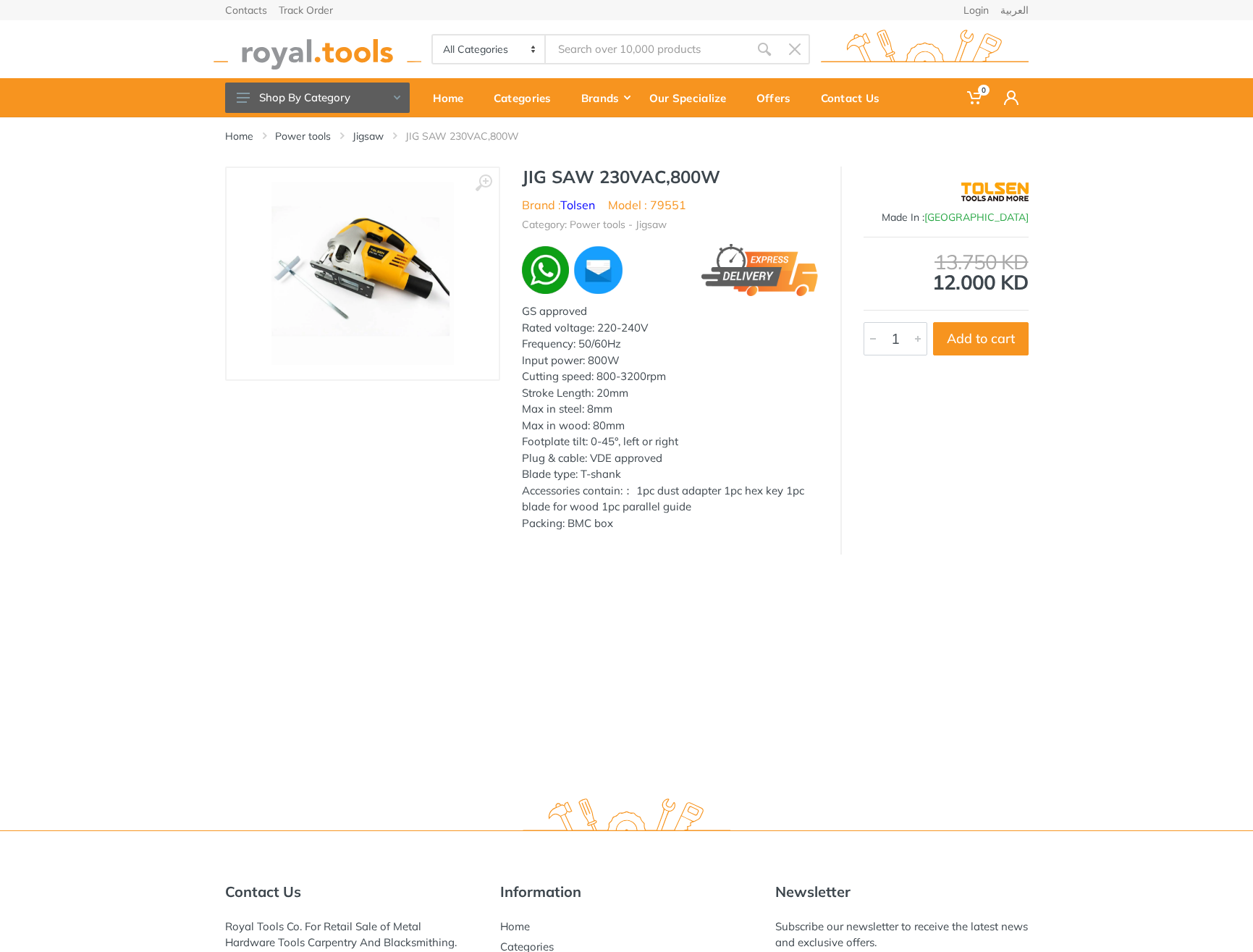
click at [533, 169] on h1 "JIG SAW 230VAC,800W" at bounding box center [670, 177] width 297 height 21
drag, startPoint x: 533, startPoint y: 169, endPoint x: 684, endPoint y: 172, distance: 151.0
click at [684, 172] on h1 "JIG SAW 230VAC,800W" at bounding box center [670, 177] width 297 height 21
copy h1 "JIG SAW 230VAC,800W"
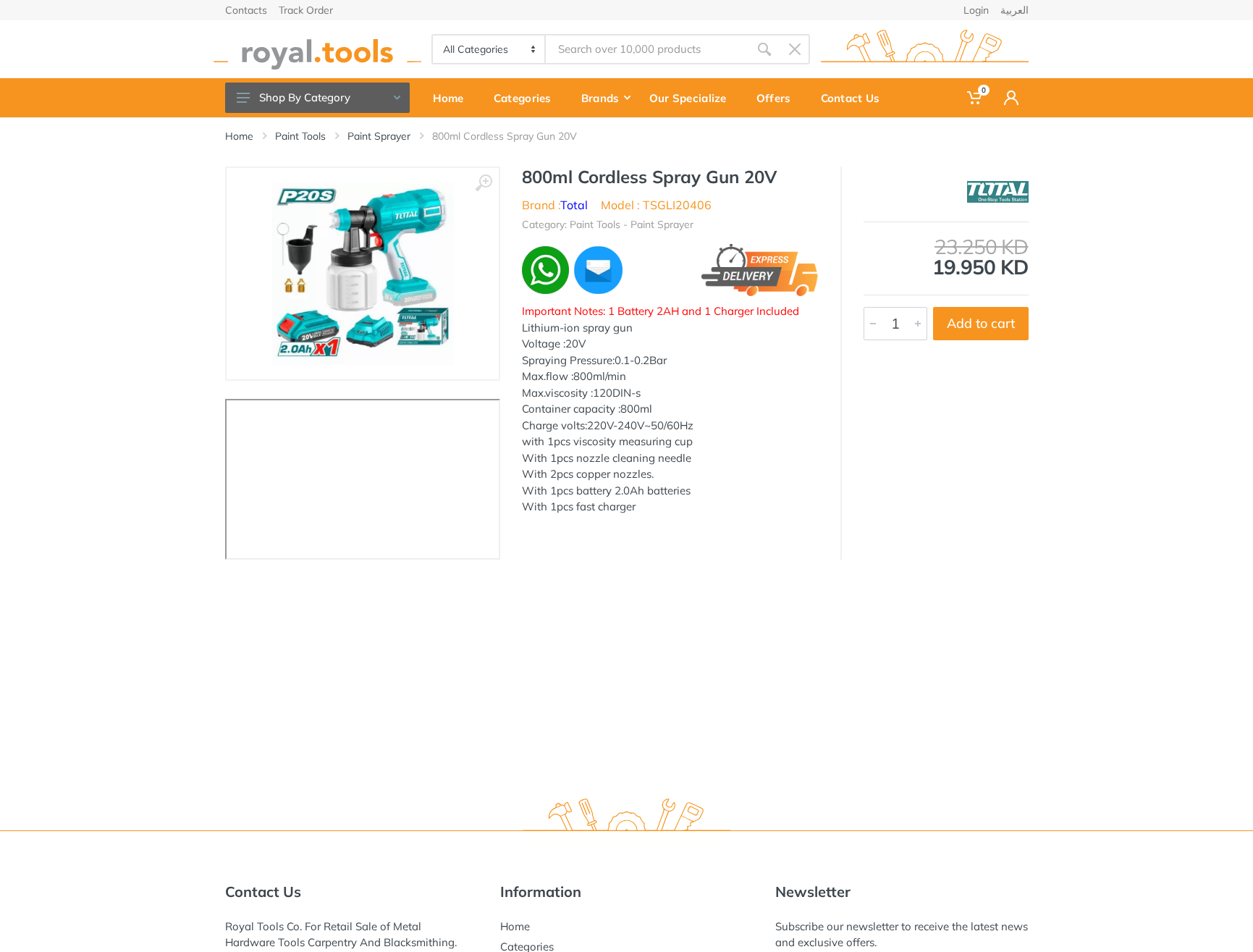
click at [517, 187] on div "800ml Cordless Spray Gun 20V Brand : Total Model : TSGLI20406 Category: Paint T…" at bounding box center [670, 344] width 340 height 357
click at [529, 178] on h1 "800ml Cordless Spray Gun 20V" at bounding box center [670, 177] width 297 height 21
drag, startPoint x: 529, startPoint y: 178, endPoint x: 768, endPoint y: 168, distance: 239.2
click at [768, 168] on h1 "800ml Cordless Spray Gun 20V" at bounding box center [670, 177] width 297 height 21
copy h1 "800ml Cordless Spray Gun 20V"
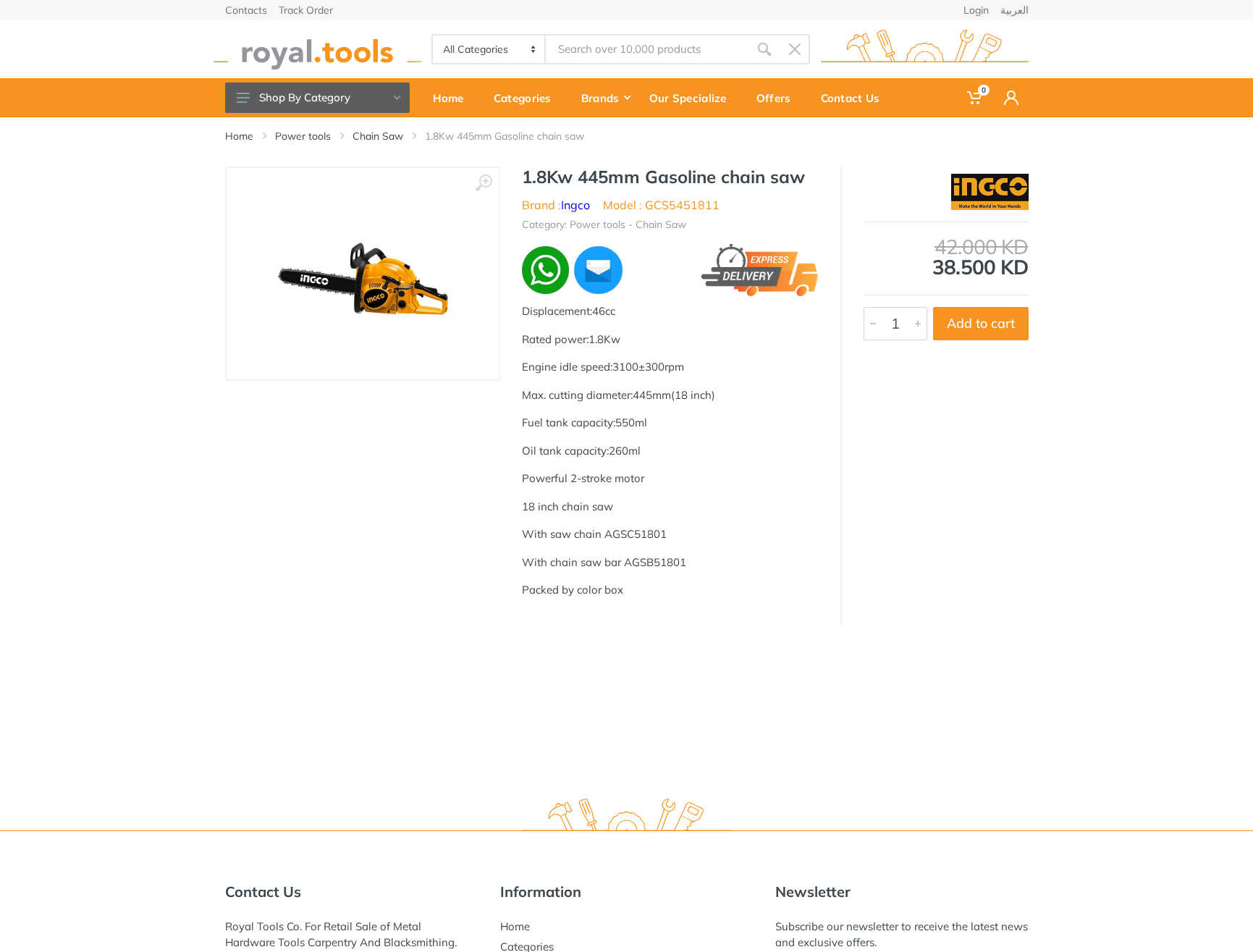
click at [536, 170] on h1 "1.8Kw 445mm Gasoline chain saw" at bounding box center [670, 177] width 297 height 21
drag, startPoint x: 536, startPoint y: 170, endPoint x: 790, endPoint y: 175, distance: 254.0
click at [790, 175] on h1 "1.8Kw 445mm Gasoline chain saw" at bounding box center [670, 177] width 297 height 21
copy h1 "1.8Kw 445mm Gasoline chain saw"
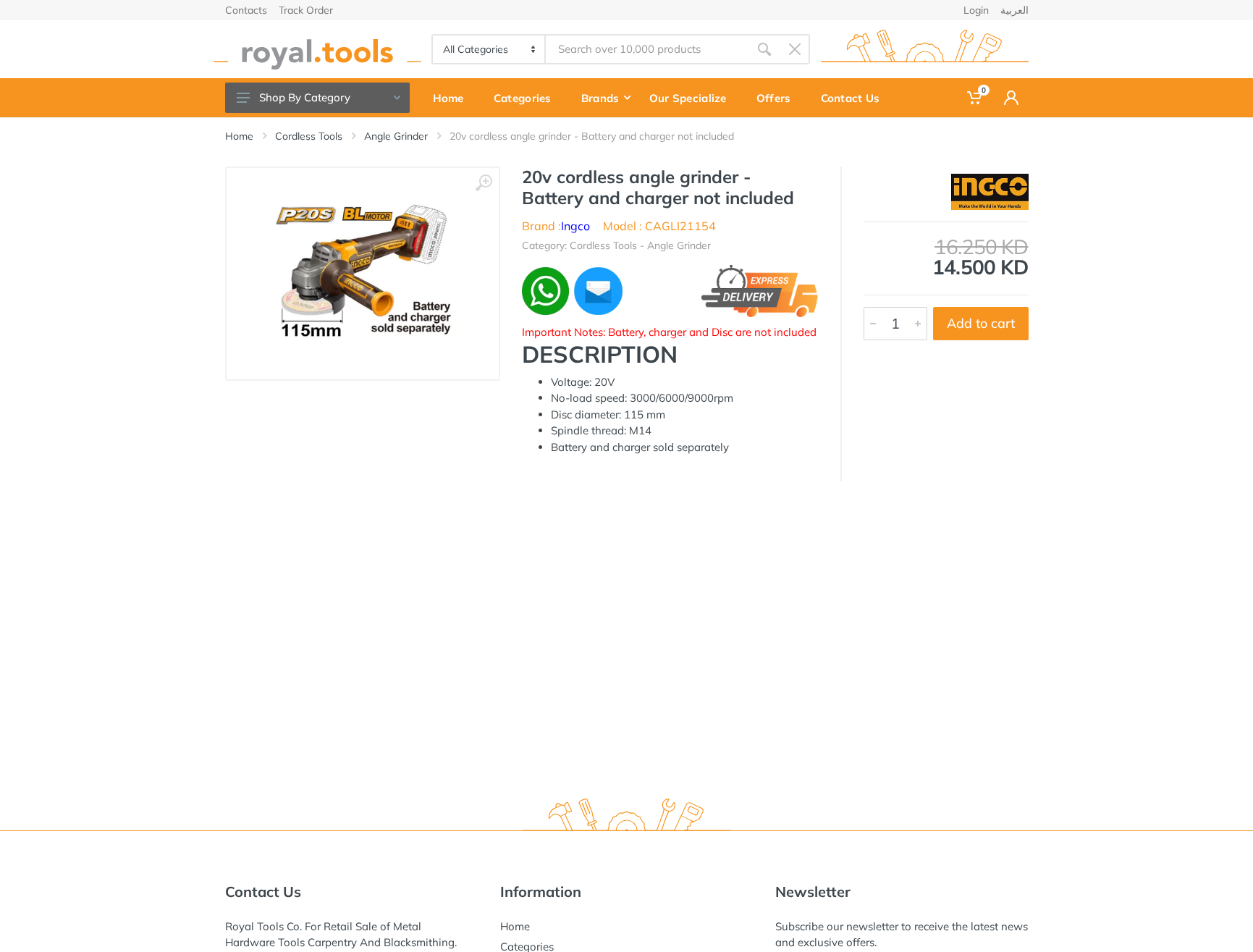
click at [525, 180] on h1 "20v cordless angle grinder - Battery and charger not included" at bounding box center [670, 187] width 297 height 42
drag, startPoint x: 525, startPoint y: 180, endPoint x: 799, endPoint y: 193, distance: 274.3
click at [799, 193] on h1 "20v cordless angle grinder - Battery and charger not included" at bounding box center [670, 187] width 297 height 42
copy div "20v cordless angle grinder - Battery and charger not included"
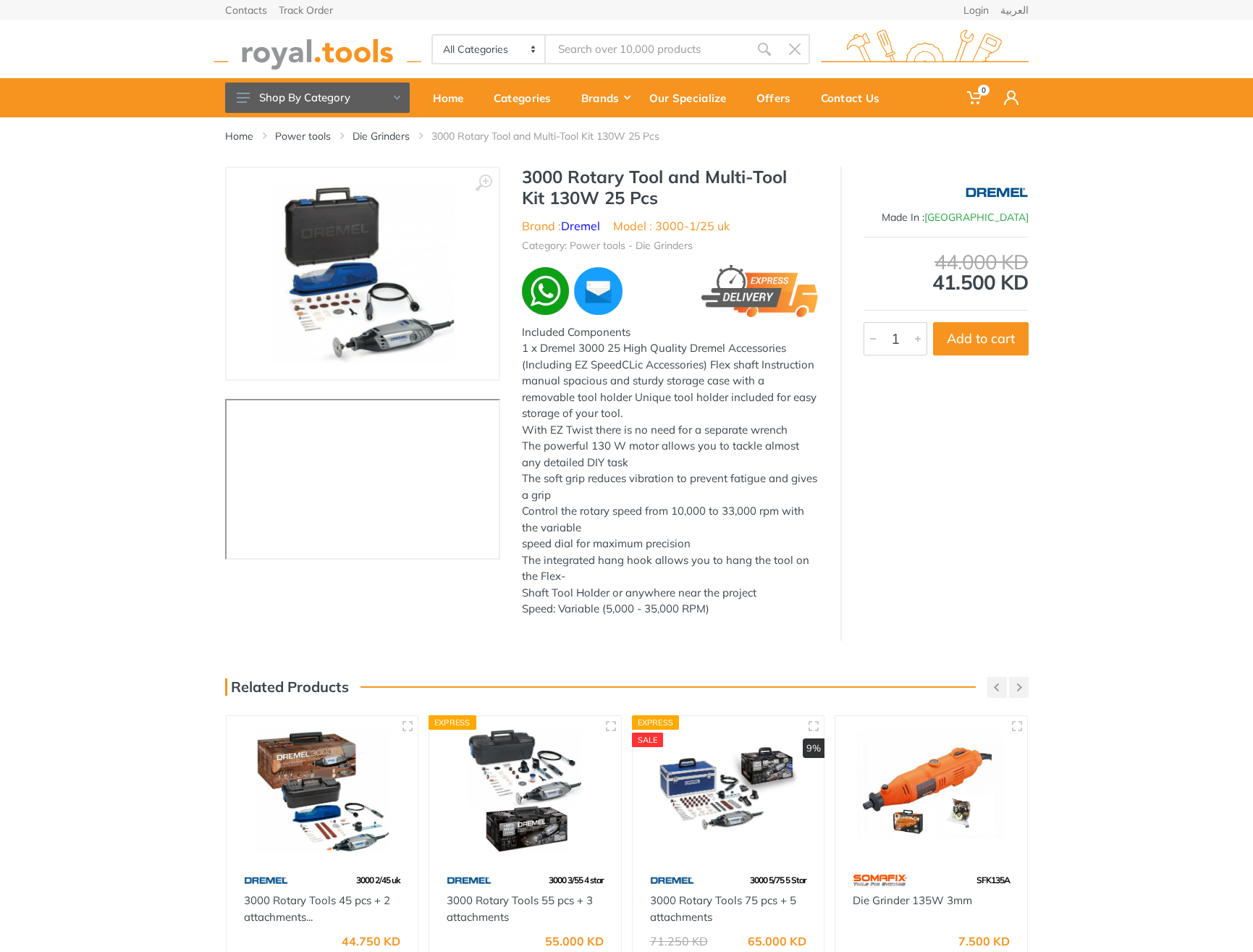
click at [549, 173] on h1 "3000 Rotary Tool and Multi-Tool Kit 130W 25 Pcs" at bounding box center [670, 187] width 297 height 42
drag, startPoint x: 549, startPoint y: 173, endPoint x: 648, endPoint y: 198, distance: 102.1
click at [648, 198] on h1 "3000 Rotary Tool and Multi-Tool Kit 130W 25 Pcs" at bounding box center [670, 187] width 297 height 42
copy h1 "3000 Rotary Tool and Multi-Tool Kit 130W 25 Pcs"
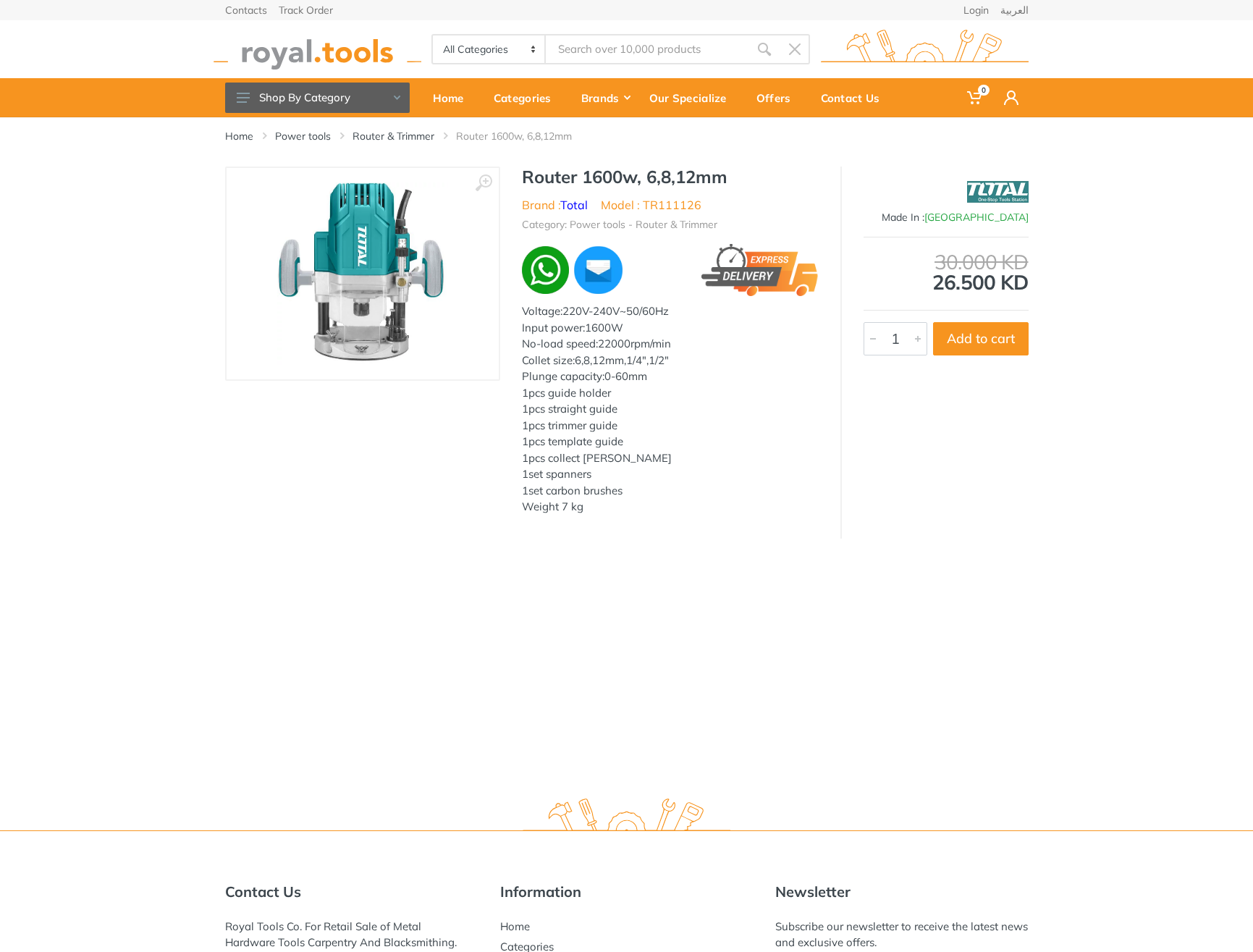
click at [556, 182] on h1 "Router 1600w, 6,8,12mm" at bounding box center [670, 177] width 297 height 21
drag, startPoint x: 556, startPoint y: 182, endPoint x: 715, endPoint y: 173, distance: 159.3
click at [715, 173] on h1 "Router 1600w, 6,8,12mm" at bounding box center [670, 177] width 297 height 21
copy h1 "Router 1600w, 6,8,12mm"
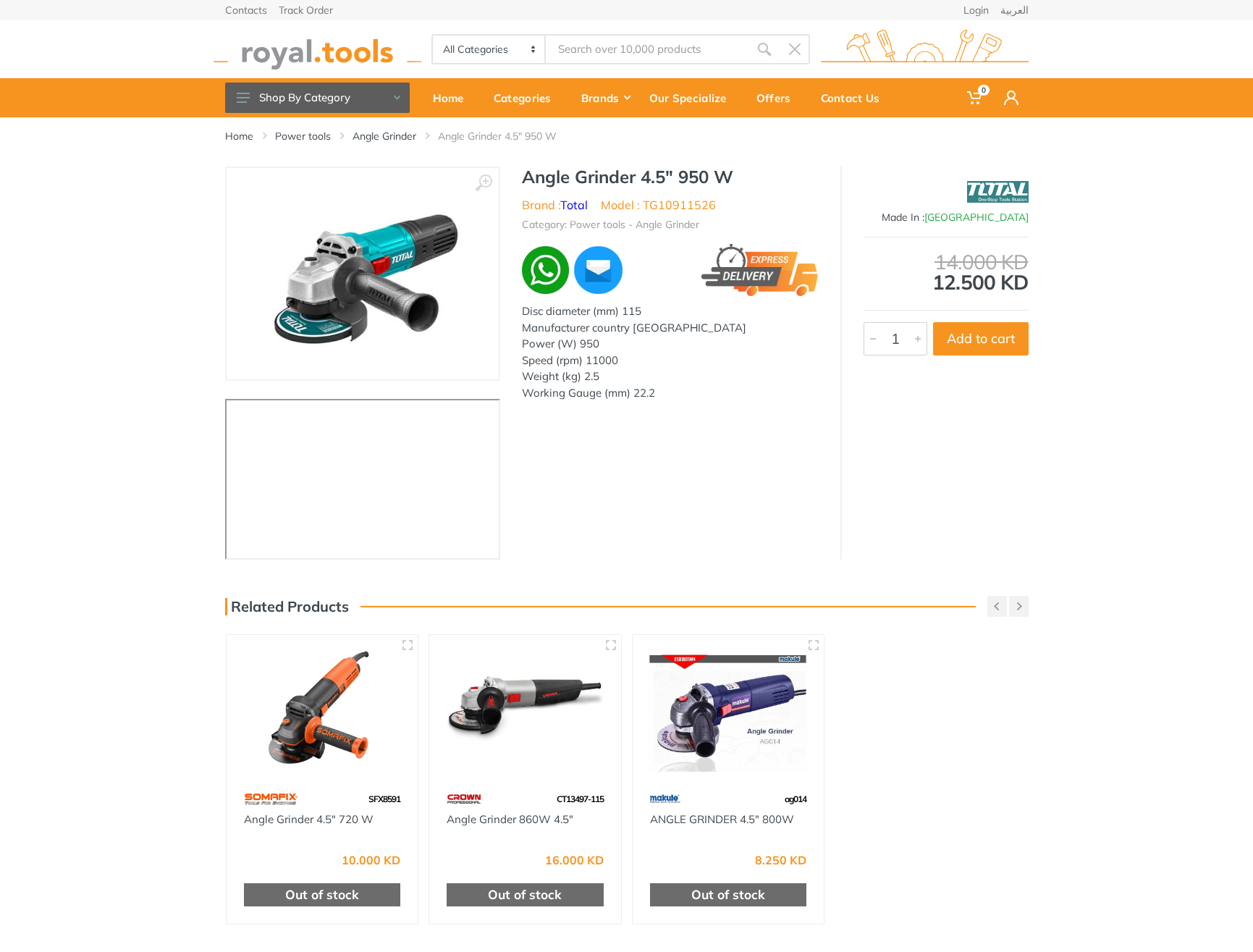
click at [549, 181] on h1 "Angle Grinder 4.5" 950 W" at bounding box center [670, 177] width 297 height 21
drag, startPoint x: 549, startPoint y: 181, endPoint x: 726, endPoint y: 180, distance: 177.0
click at [726, 180] on h1 "Angle Grinder 4.5" 950 W" at bounding box center [670, 177] width 297 height 21
copy div "Angle Grinder 4.5" 950 W"
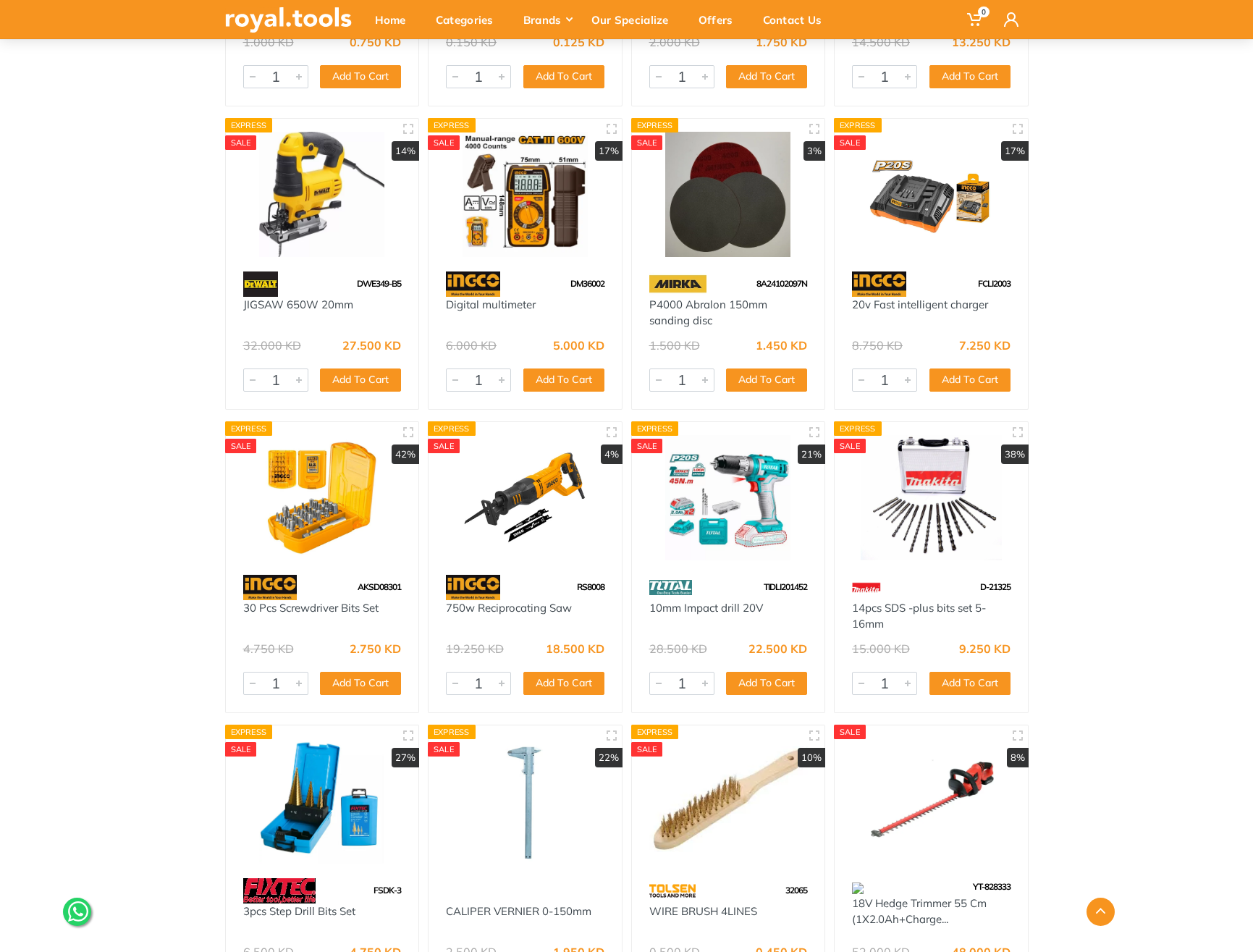
scroll to position [23268, 0]
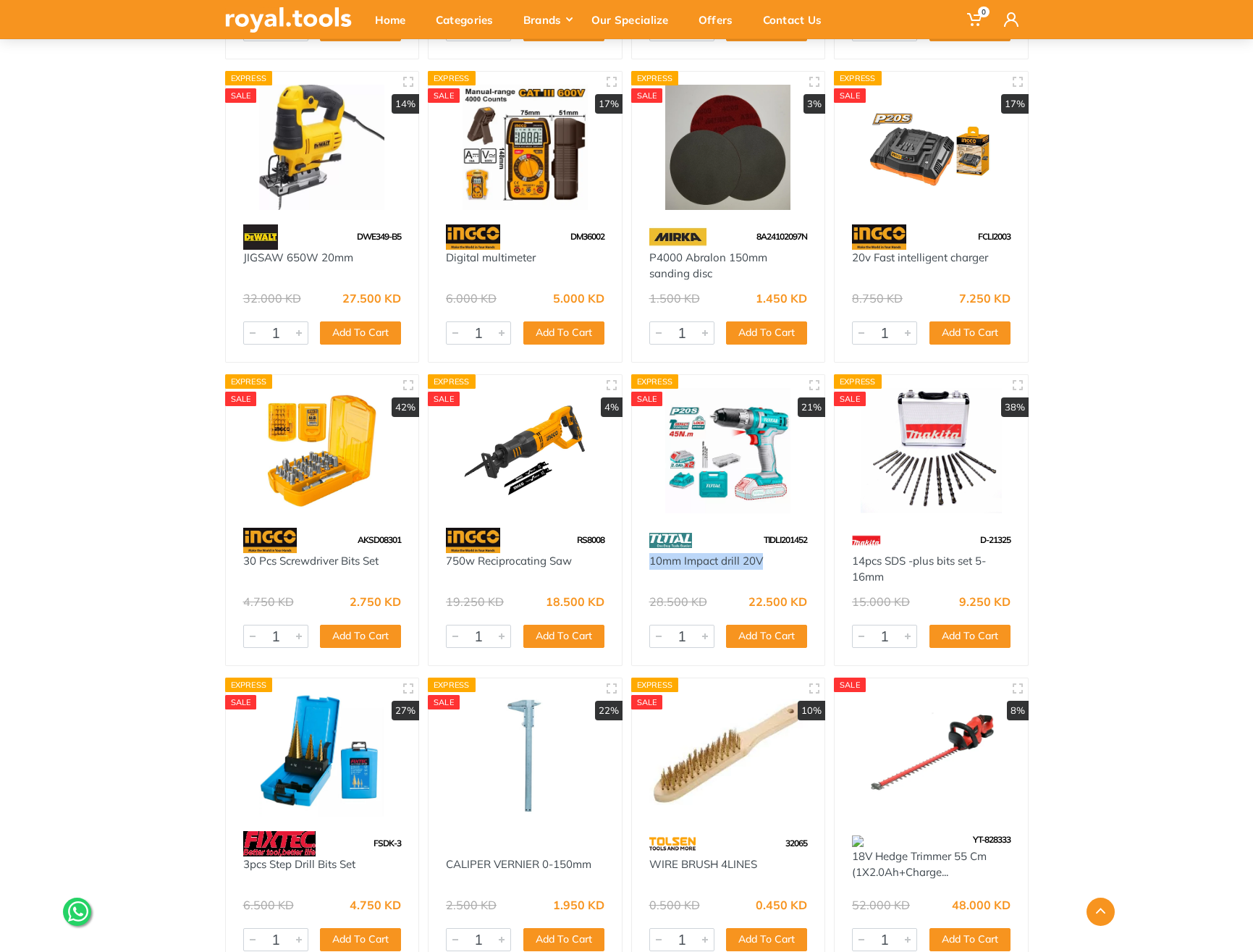
drag, startPoint x: 626, startPoint y: 561, endPoint x: 765, endPoint y: 571, distance: 139.4
copy link "10mm Impact drill 20V"
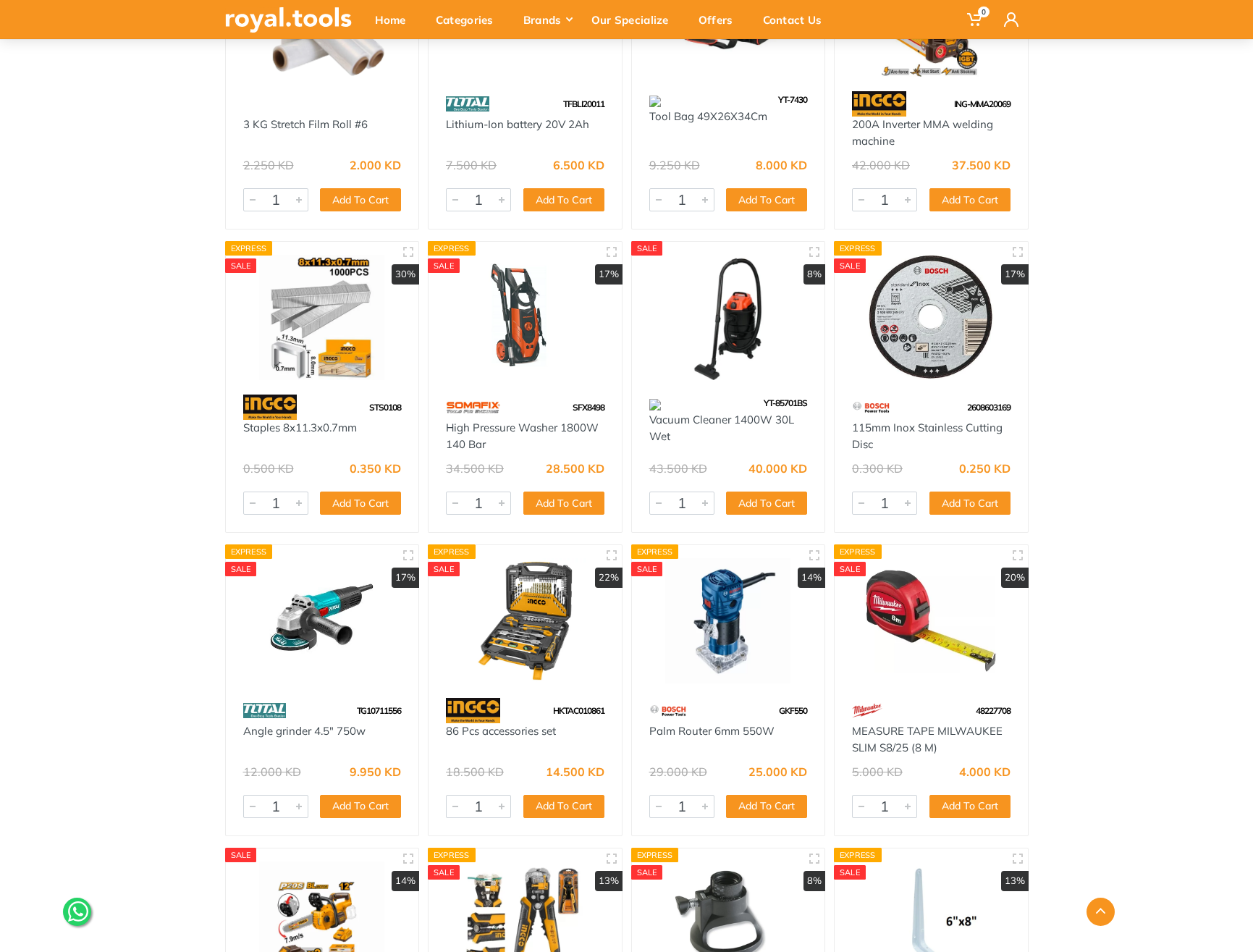
scroll to position [37669, 0]
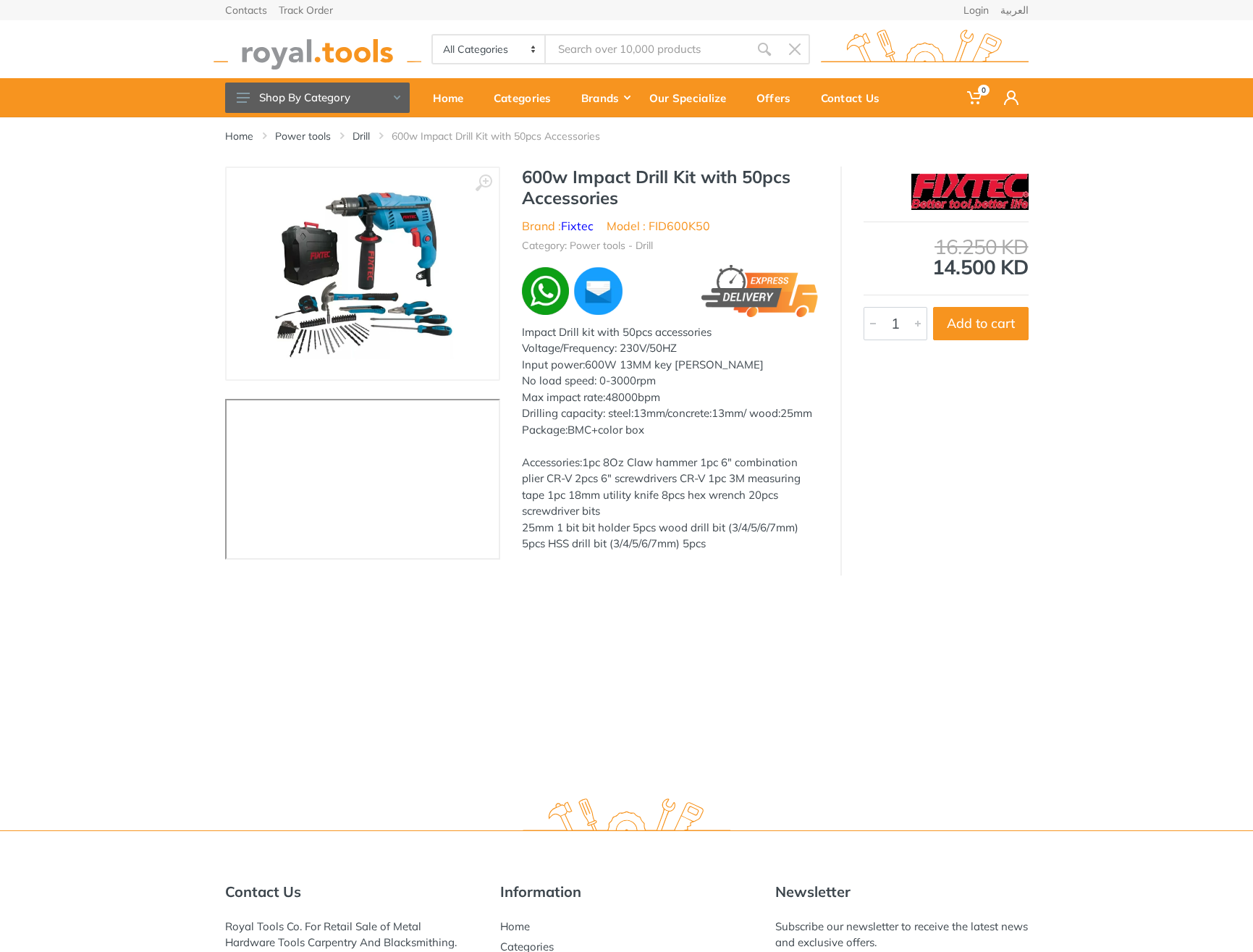
click at [541, 175] on h1 "600w Impact Drill Kit with 50pcs Accessories" at bounding box center [670, 187] width 297 height 42
drag, startPoint x: 541, startPoint y: 175, endPoint x: 620, endPoint y: 189, distance: 80.2
click at [620, 189] on h1 "600w Impact Drill Kit with 50pcs Accessories" at bounding box center [670, 187] width 297 height 42
copy div "600w Impact Drill Kit with 50pcs Accessories"
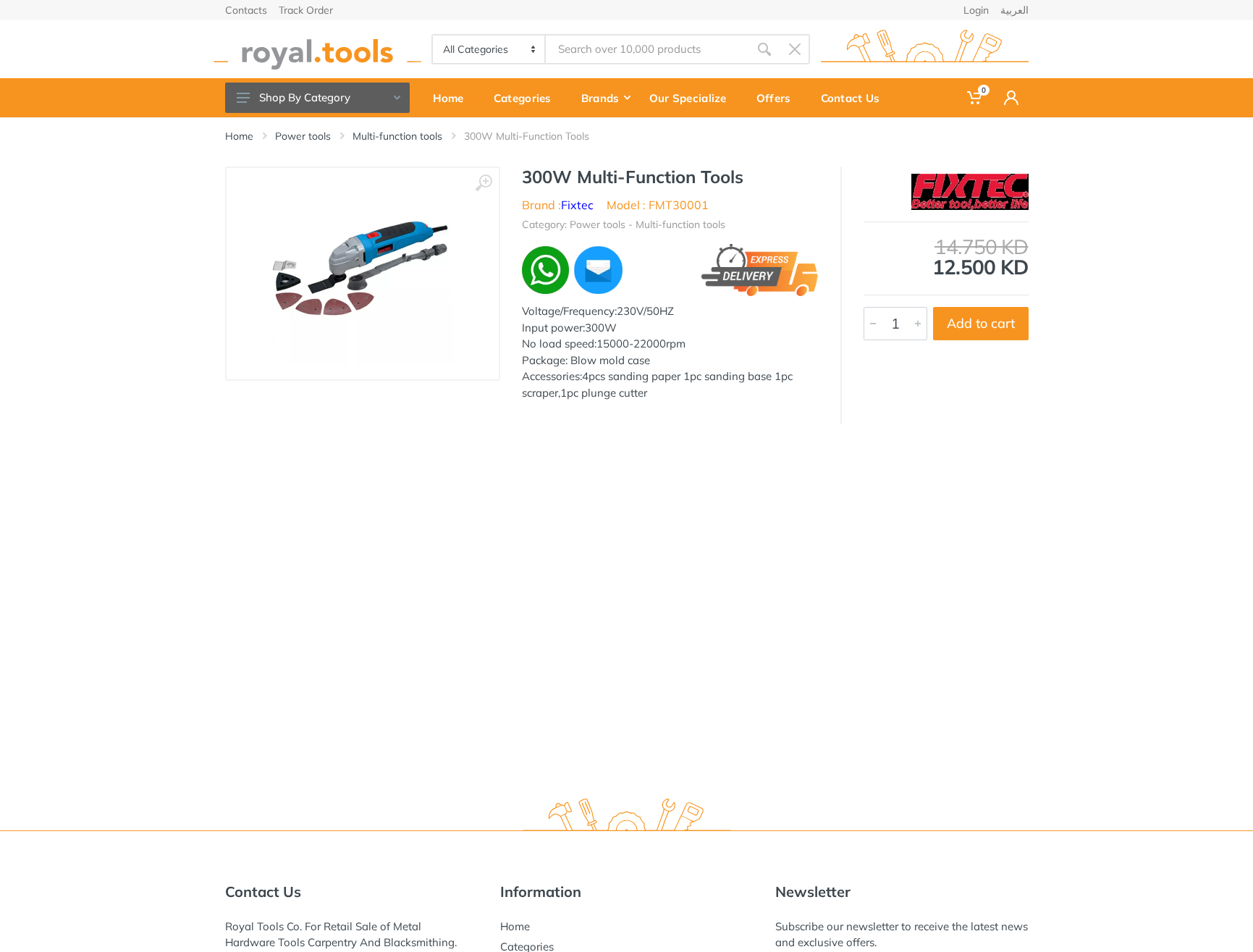
click at [546, 173] on h1 "300W Multi-Function Tools" at bounding box center [670, 177] width 297 height 21
drag, startPoint x: 546, startPoint y: 173, endPoint x: 714, endPoint y: 169, distance: 168.0
click at [714, 169] on h1 "300W Multi-Function Tools" at bounding box center [670, 177] width 297 height 21
copy h1 "300W Multi-Function Tools"
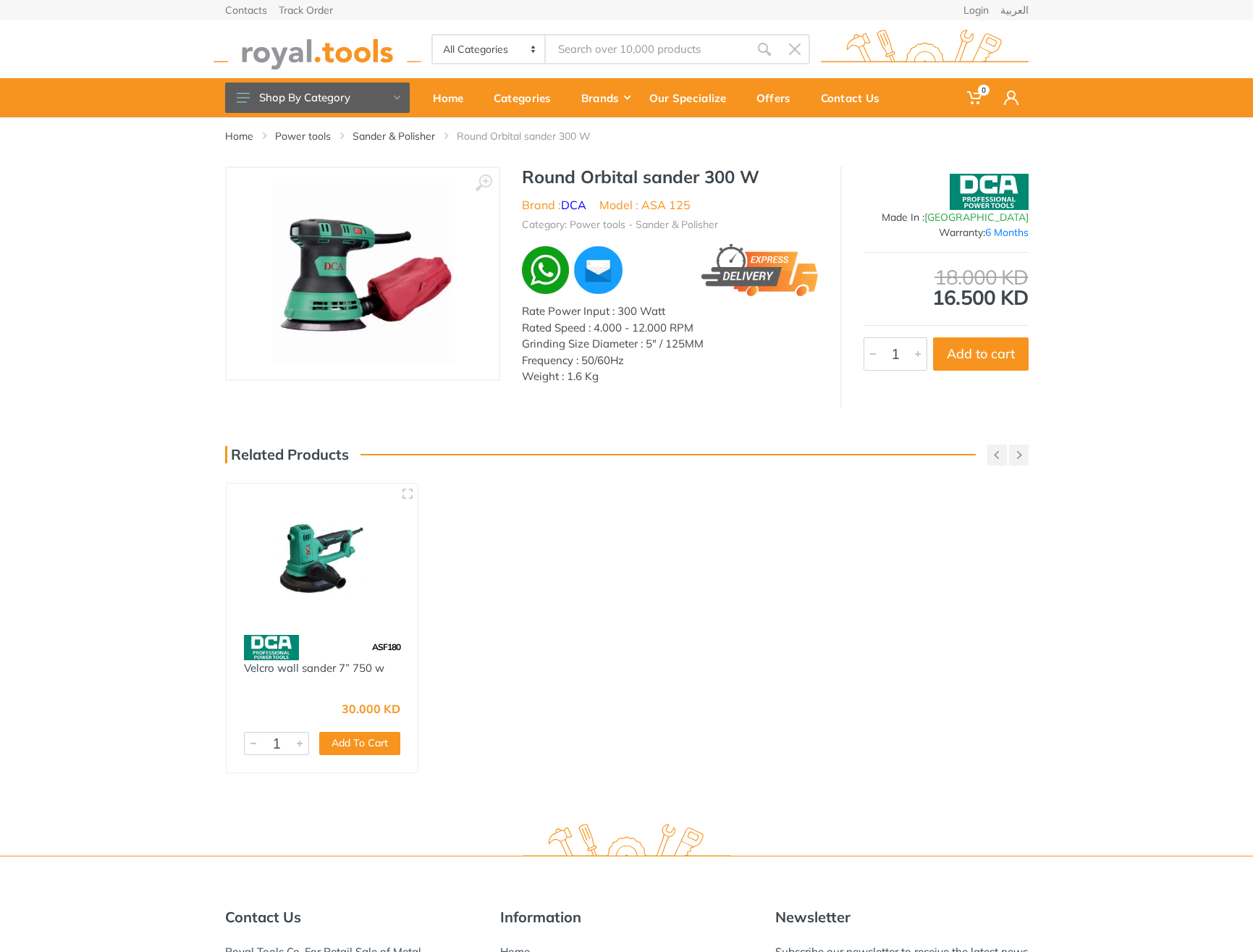
click at [545, 177] on h1 "Round Orbital sander 300 W" at bounding box center [670, 177] width 297 height 21
drag, startPoint x: 545, startPoint y: 177, endPoint x: 749, endPoint y: 171, distance: 204.1
click at [749, 171] on h1 "Round Orbital sander 300 W" at bounding box center [670, 177] width 297 height 21
copy h1 "Round Orbital sander 300 W"
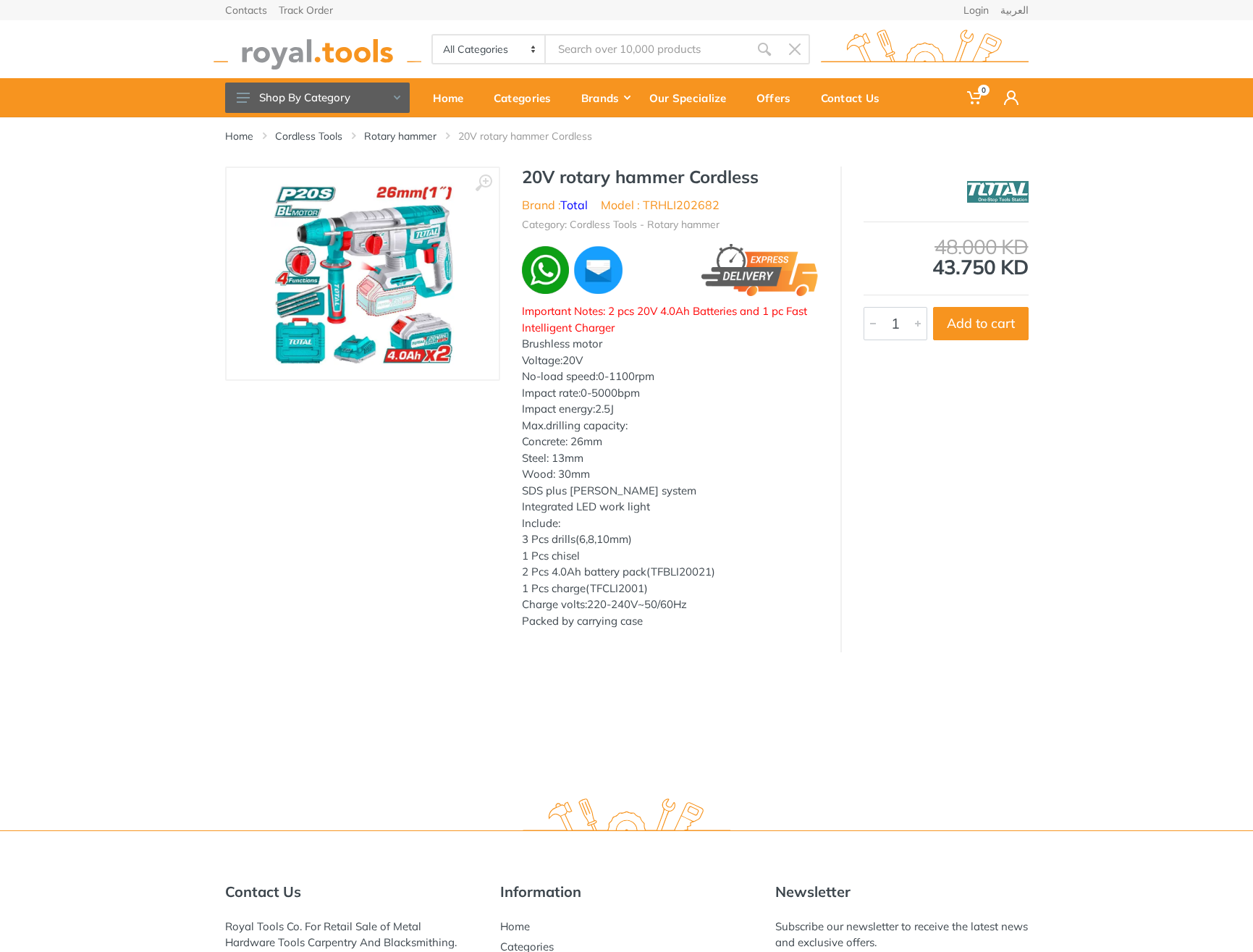
click at [533, 176] on h1 "20V rotary hammer Cordless" at bounding box center [670, 177] width 297 height 21
drag, startPoint x: 533, startPoint y: 176, endPoint x: 734, endPoint y: 180, distance: 201.0
click at [734, 180] on h1 "20V rotary hammer Cordless" at bounding box center [670, 177] width 297 height 21
copy h1 "20V rotary hammer Cordless"
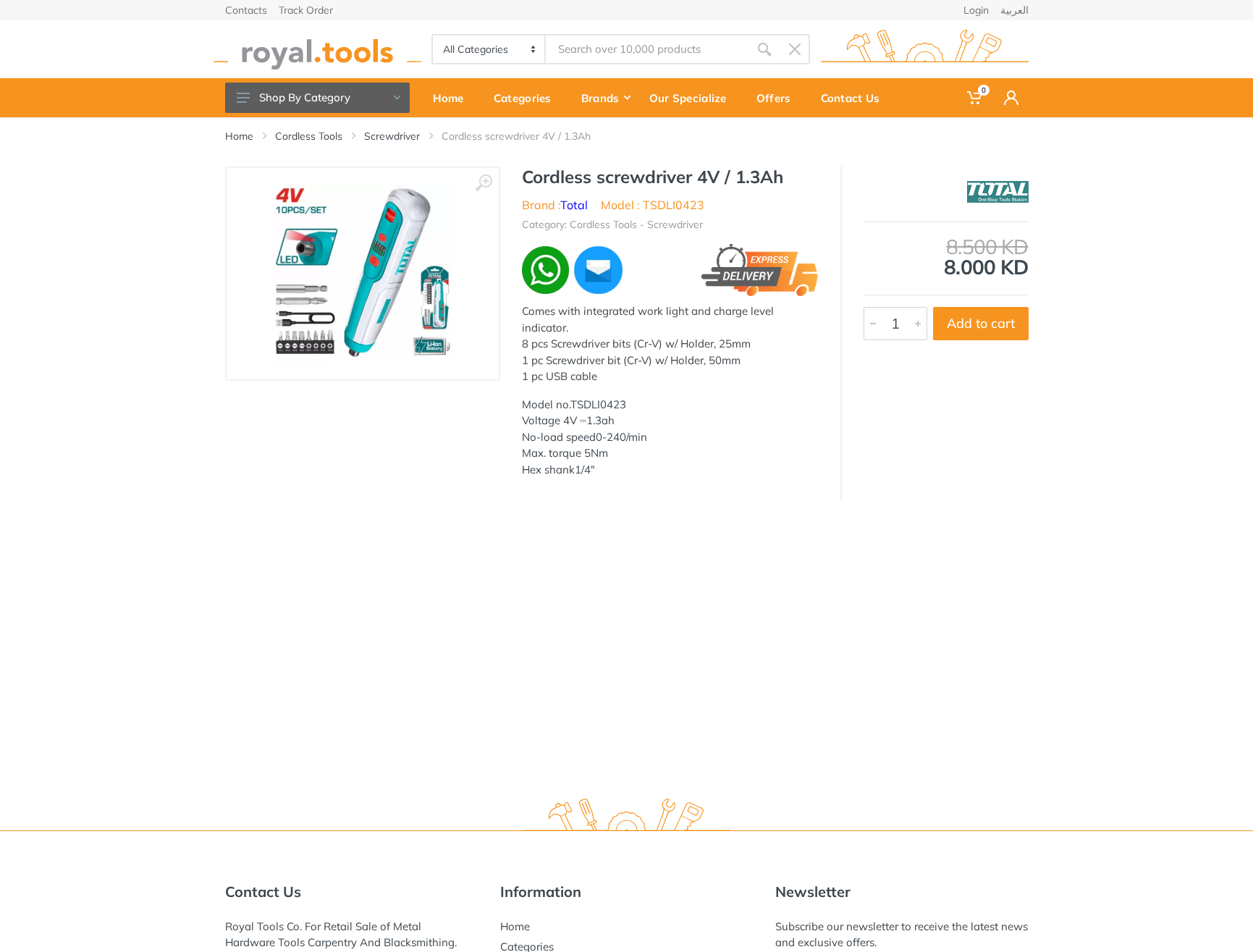
click at [535, 177] on h1 "Cordless screwdriver 4V / 1.3Ah" at bounding box center [670, 177] width 297 height 21
drag, startPoint x: 535, startPoint y: 177, endPoint x: 771, endPoint y: 168, distance: 236.2
click at [771, 168] on h1 "Cordless screwdriver 4V / 1.3Ah" at bounding box center [670, 177] width 297 height 21
copy h1 "Cordless screwdriver 4V / 1.3Ah"
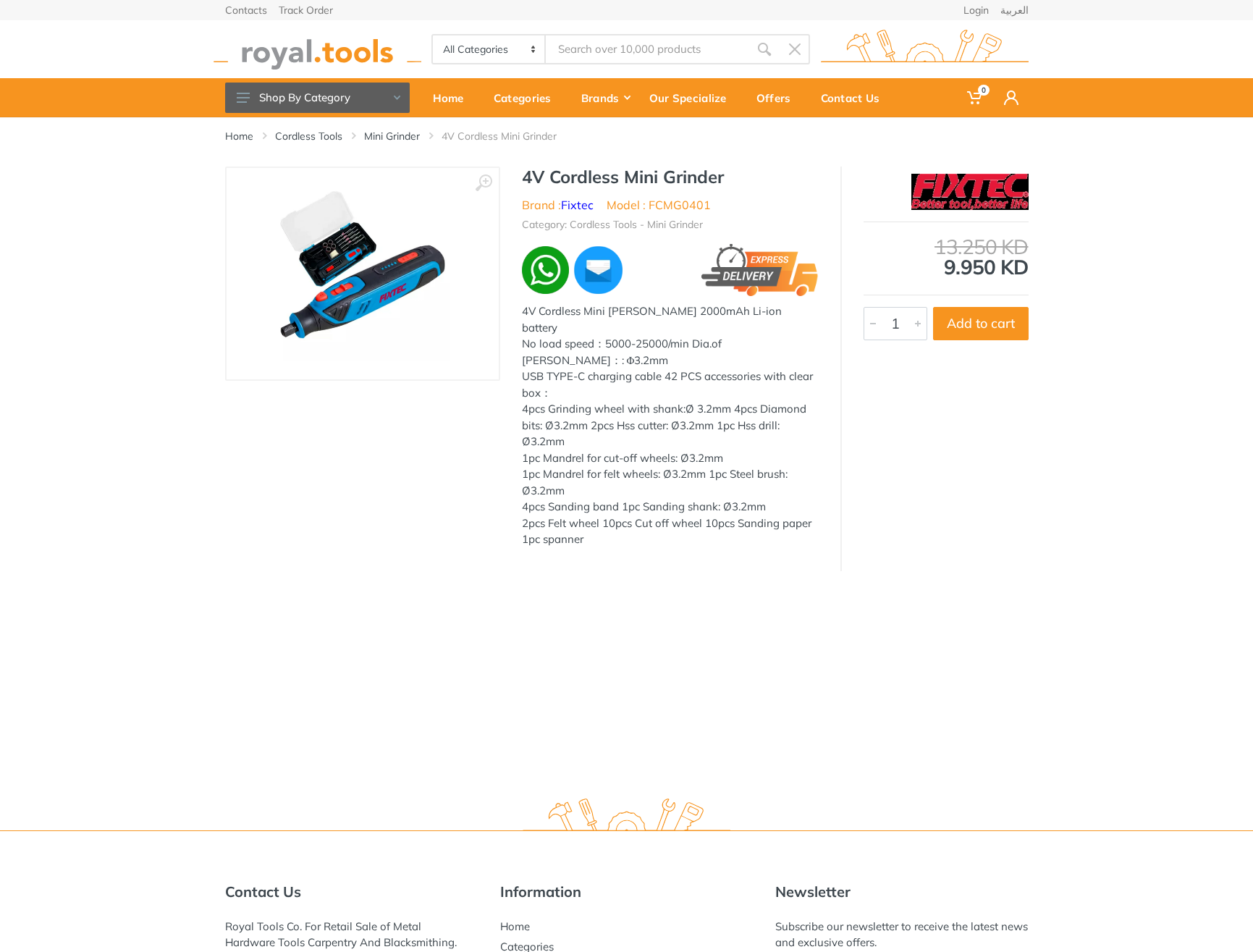
click at [531, 168] on h1 "4V Cordless Mini Grinder" at bounding box center [670, 177] width 297 height 21
drag, startPoint x: 531, startPoint y: 168, endPoint x: 700, endPoint y: 173, distance: 169.1
click at [700, 173] on h1 "4V Cordless Mini Grinder" at bounding box center [670, 177] width 297 height 21
copy h1 "4V Cordless Mini Grinder"
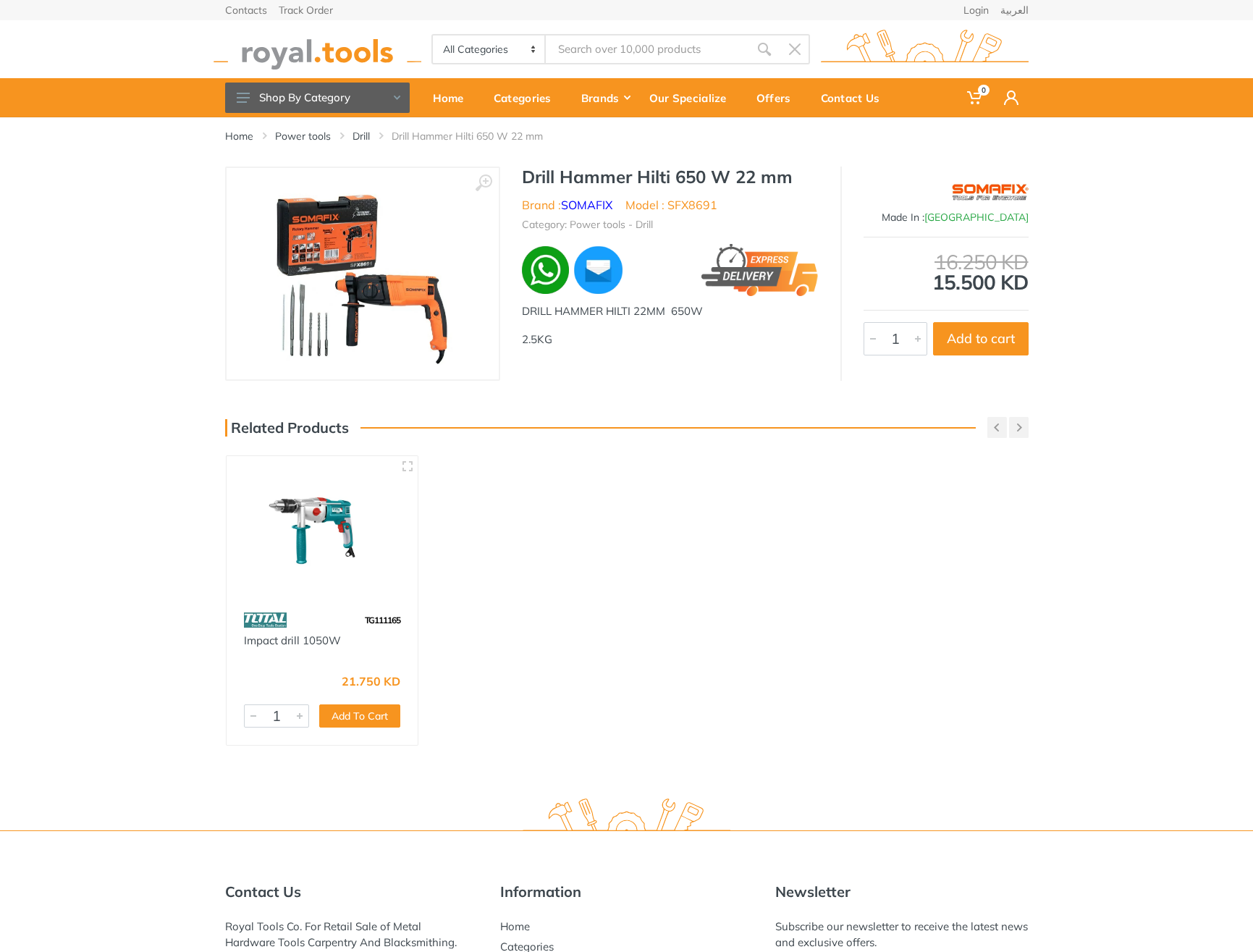
click at [531, 174] on h1 "Drill Hammer Hilti 650 W 22 mm" at bounding box center [670, 177] width 297 height 21
drag, startPoint x: 531, startPoint y: 174, endPoint x: 783, endPoint y: 185, distance: 252.2
click at [783, 185] on h1 "Drill Hammer Hilti 650 W 22 mm" at bounding box center [670, 177] width 297 height 21
copy h1 "Drill Hammer Hilti 650 W 22 mm"
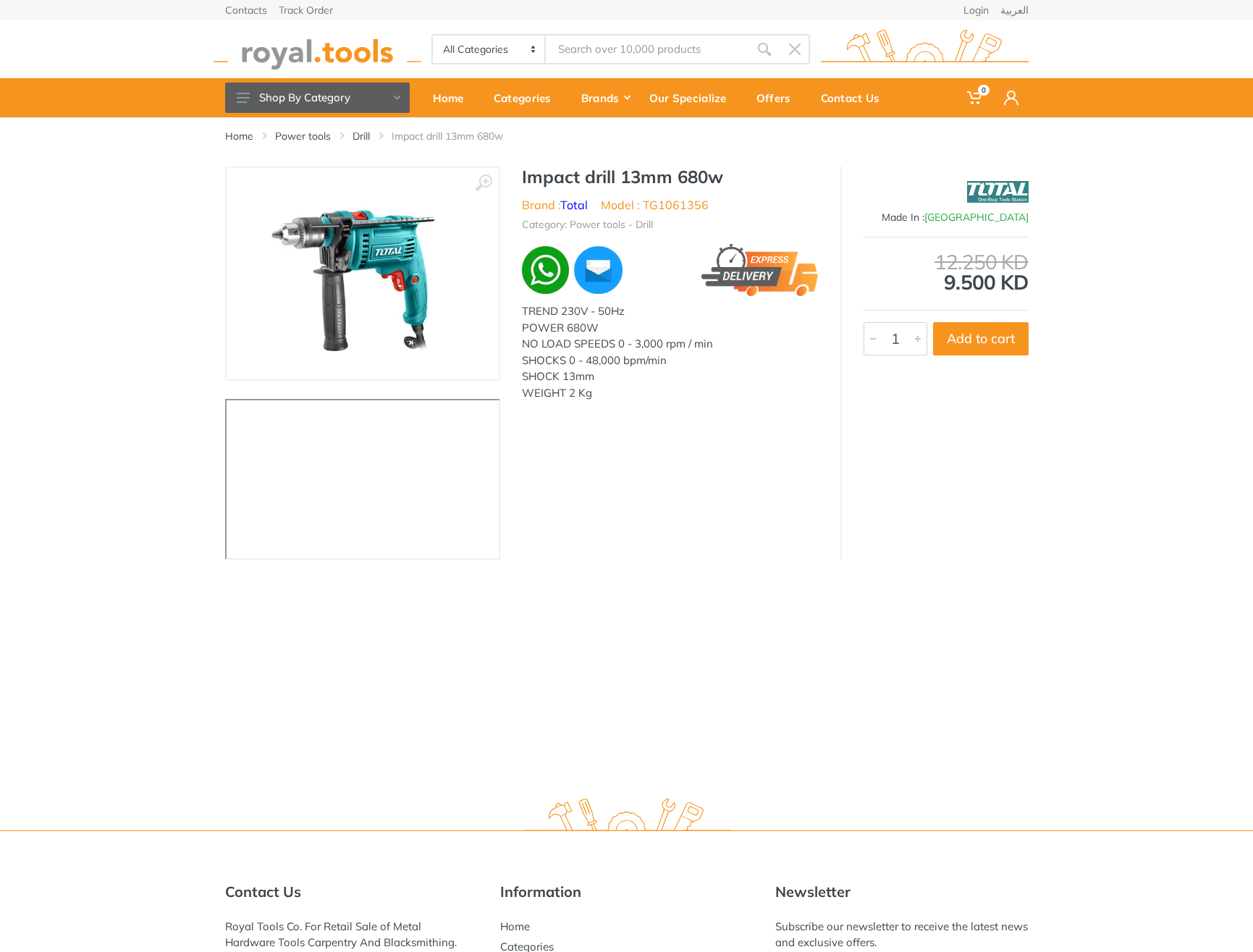
click at [548, 177] on h1 "Impact drill 13mm 680w" at bounding box center [670, 177] width 297 height 21
drag, startPoint x: 548, startPoint y: 177, endPoint x: 709, endPoint y: 176, distance: 161.0
click at [709, 176] on h1 "Impact drill 13mm 680w" at bounding box center [670, 177] width 297 height 21
copy h1 "Impact drill 13mm 680w"
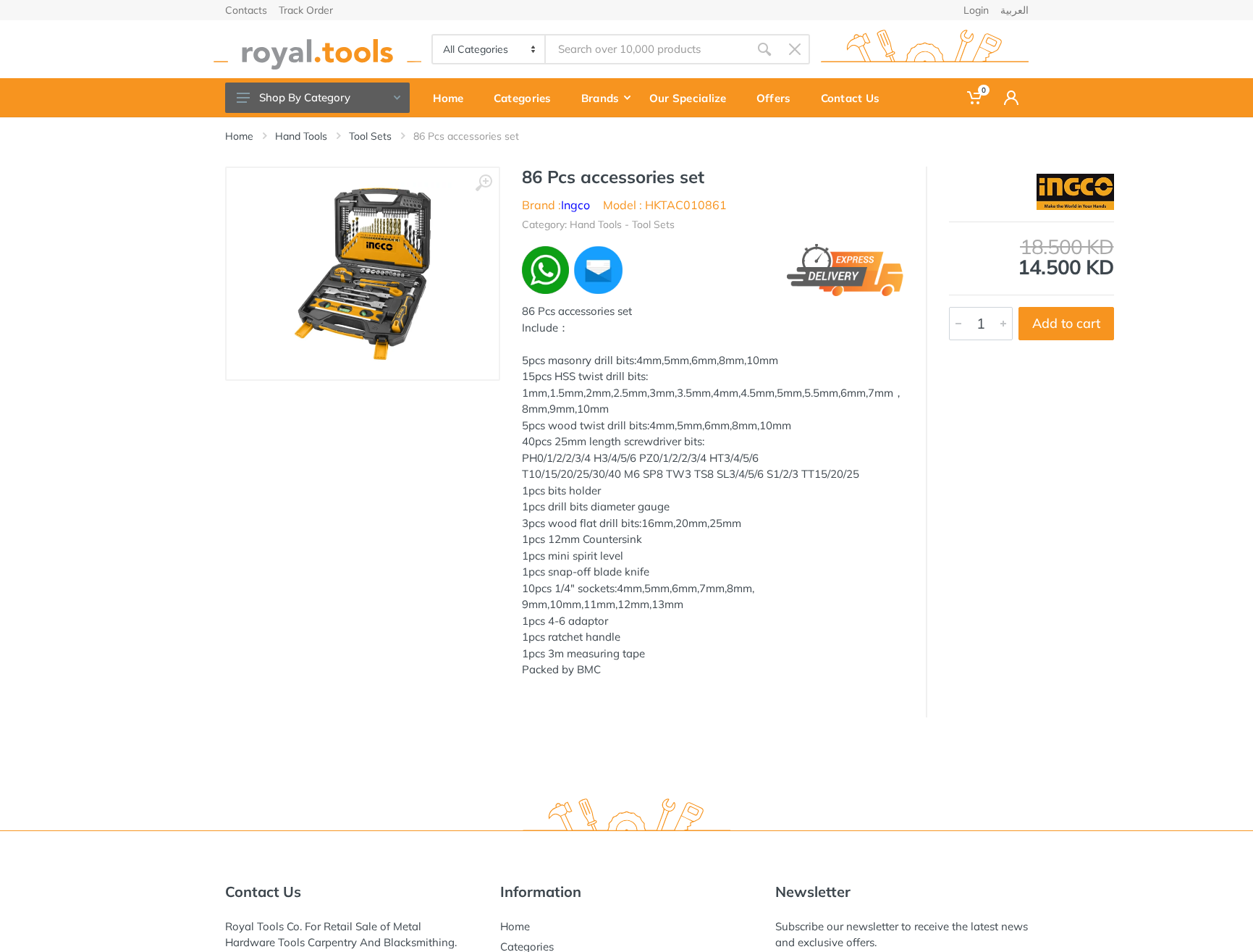
click at [532, 181] on h1 "86 Pcs accessories set" at bounding box center [713, 177] width 382 height 21
drag, startPoint x: 532, startPoint y: 181, endPoint x: 708, endPoint y: 169, distance: 176.4
click at [708, 169] on h1 "86 Pcs accessories set" at bounding box center [713, 177] width 382 height 21
copy div "86 Pcs accessories set"
